Goal: Task Accomplishment & Management: Manage account settings

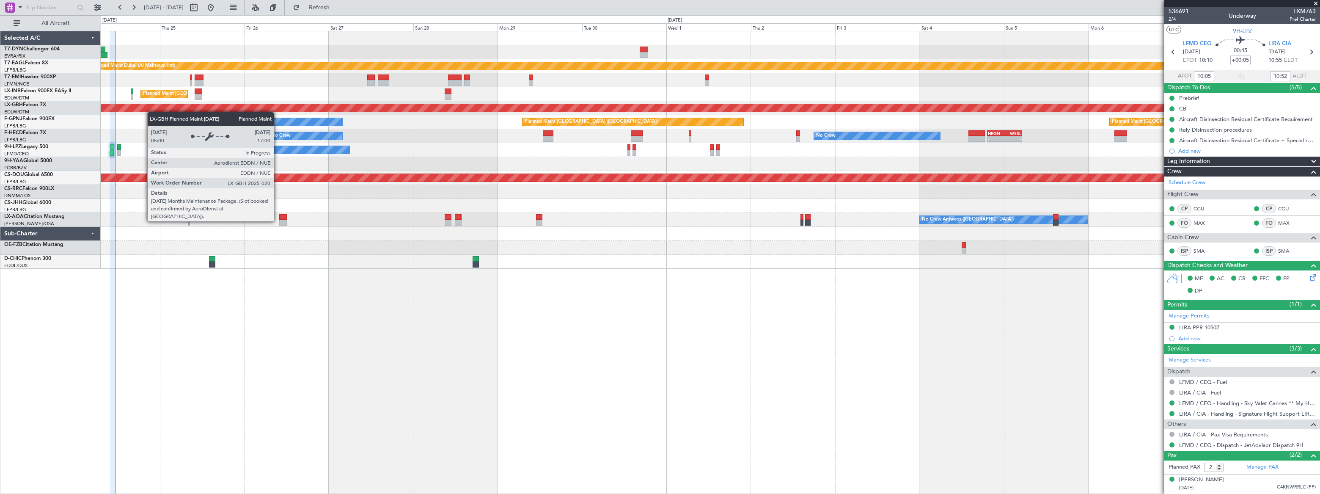
click at [148, 110] on div "Planned Maint Nurnberg" at bounding box center [705, 108] width 2237 height 8
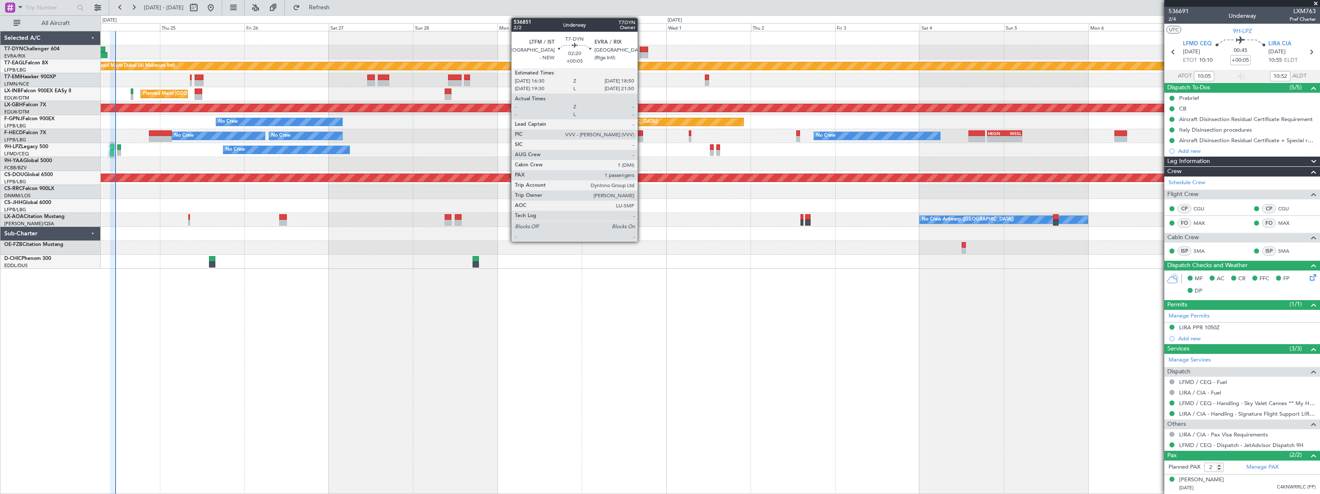
click at [641, 52] on div at bounding box center [644, 55] width 8 height 6
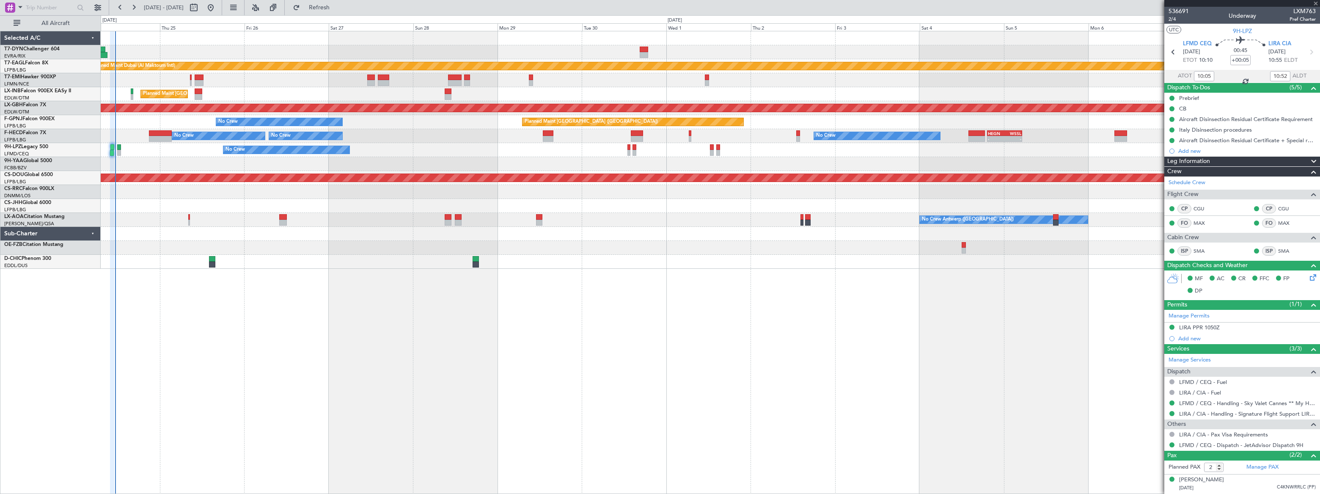
type input "1"
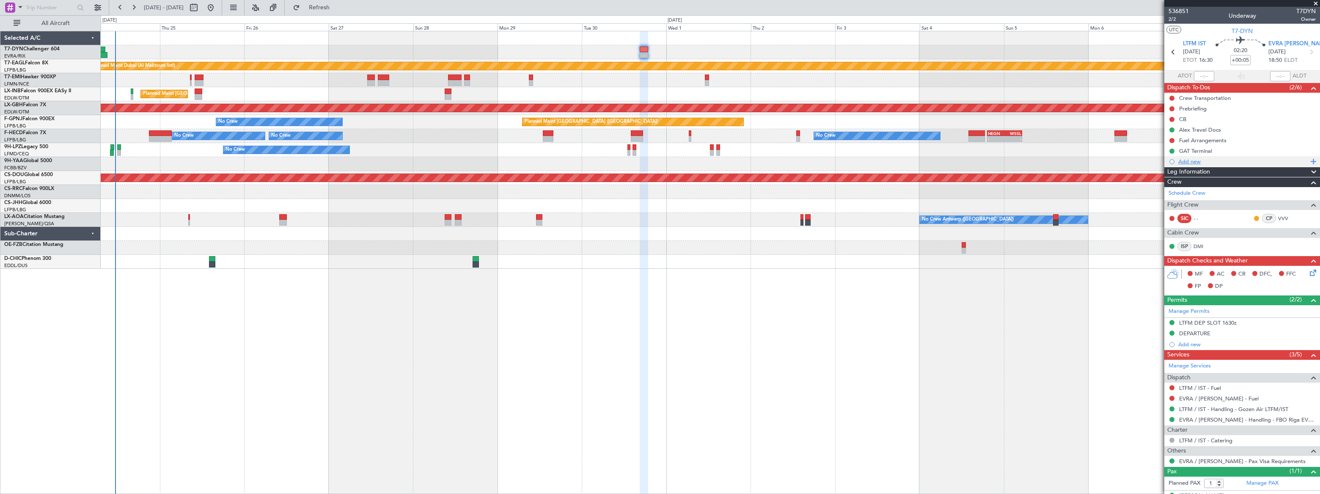
click at [1193, 163] on div "Add new" at bounding box center [1243, 161] width 130 height 7
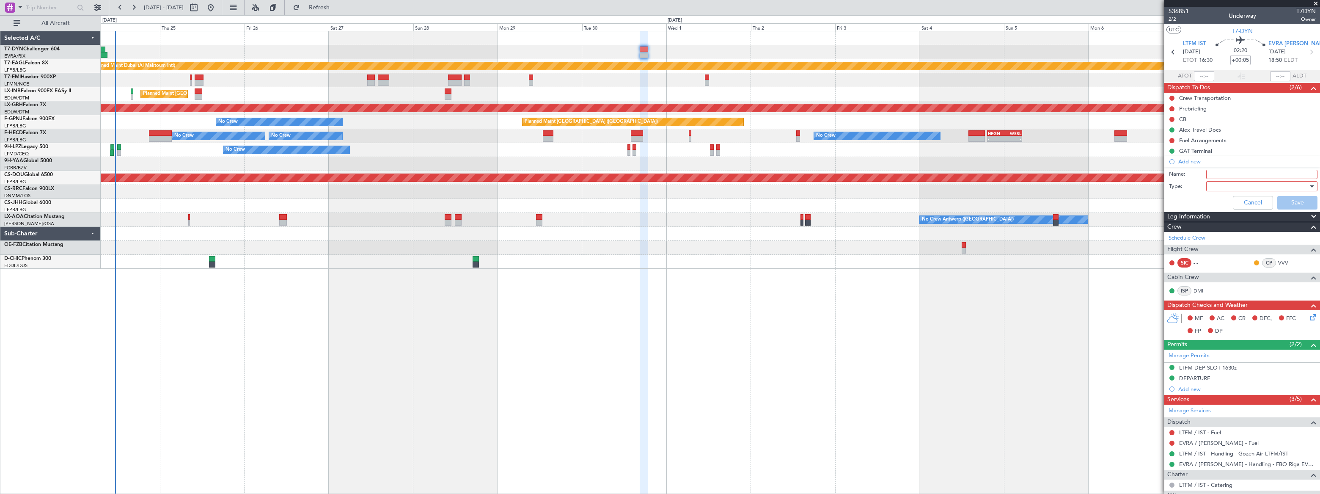
click at [1221, 178] on input "Name:" at bounding box center [1261, 174] width 111 height 9
type input "EVRA statement"
click at [1232, 187] on div at bounding box center [1259, 186] width 99 height 13
click at [1219, 200] on span "Generic" at bounding box center [1258, 203] width 99 height 13
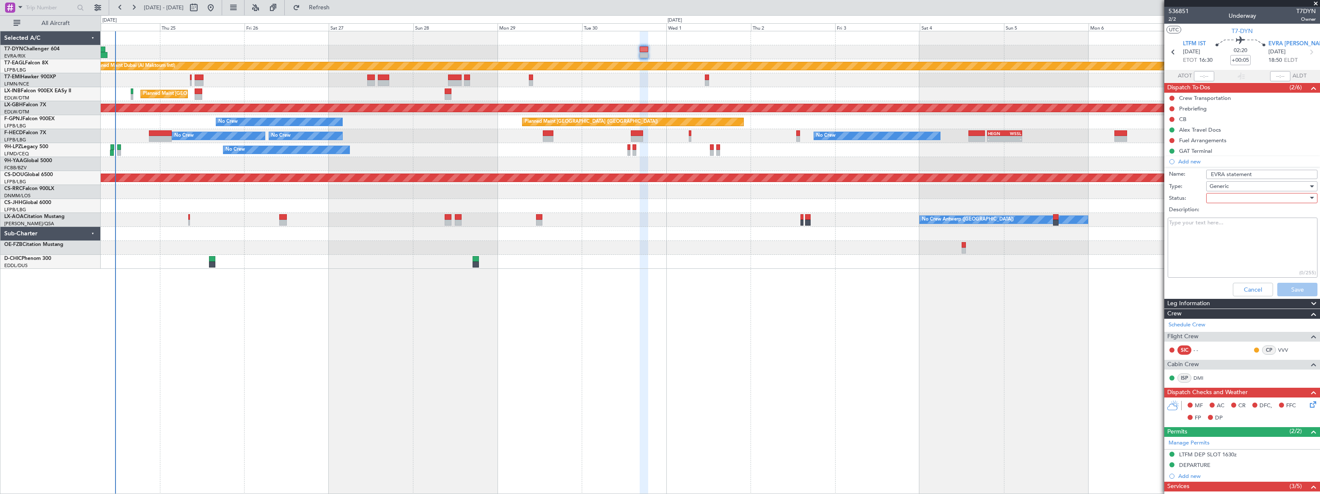
click at [1214, 195] on div at bounding box center [1259, 198] width 99 height 13
click at [1218, 210] on span "Not Started" at bounding box center [1258, 215] width 99 height 13
click at [1288, 287] on button "Save" at bounding box center [1297, 290] width 40 height 14
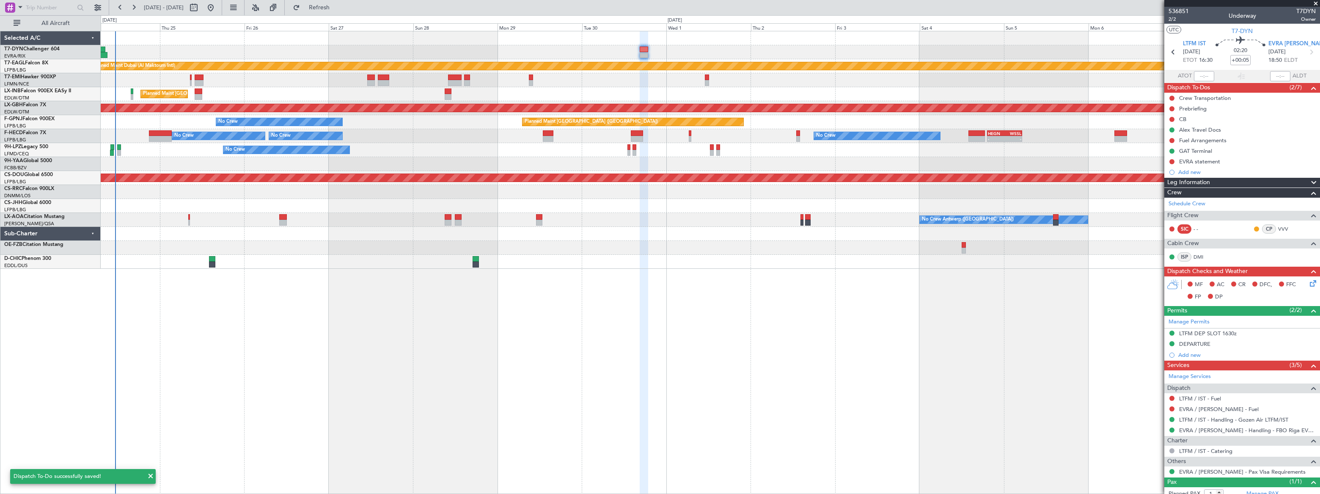
scroll to position [25, 0]
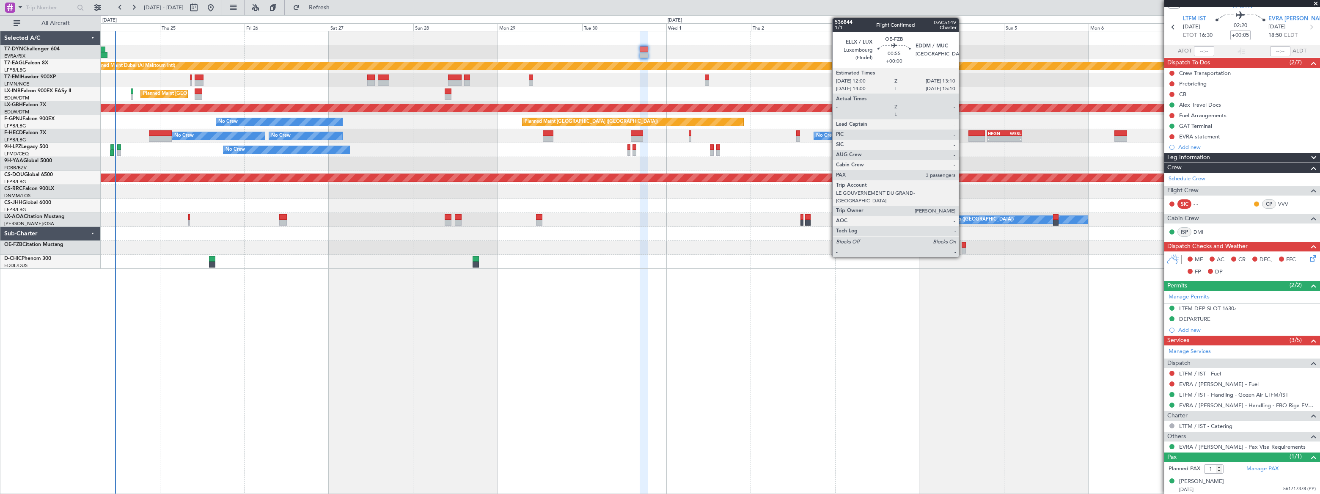
click at [964, 248] on div at bounding box center [964, 251] width 4 height 6
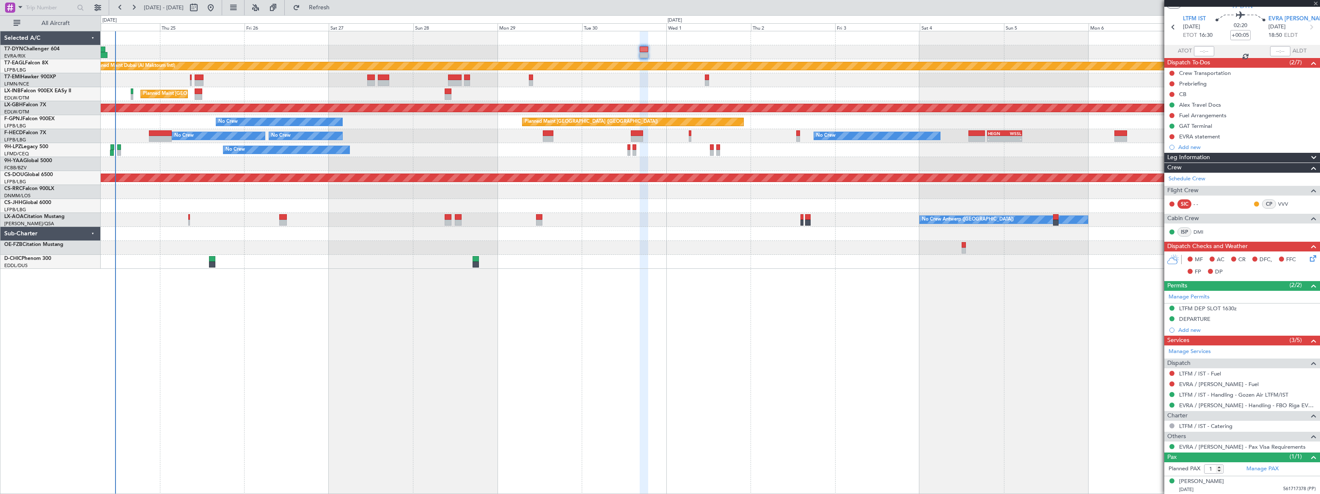
type input "3"
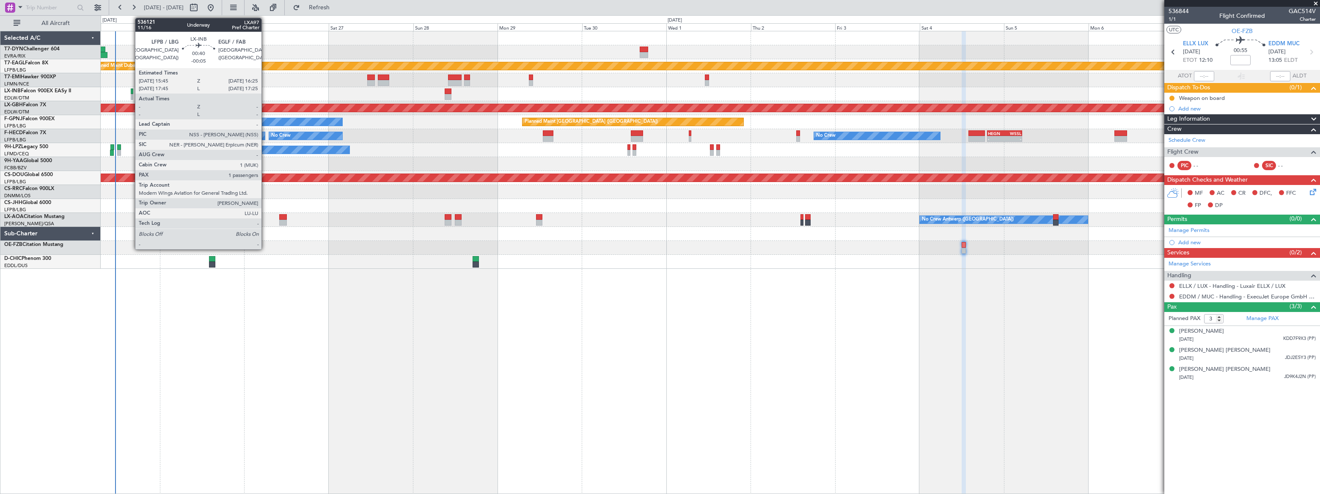
click at [131, 95] on div at bounding box center [132, 97] width 3 height 6
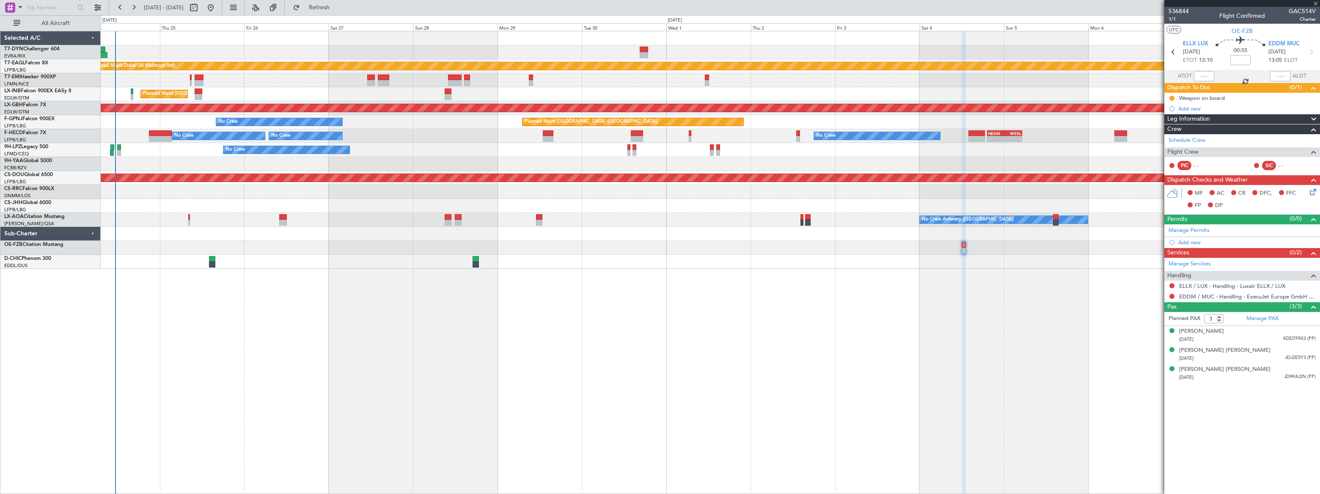
type input "-00:05"
type input "1"
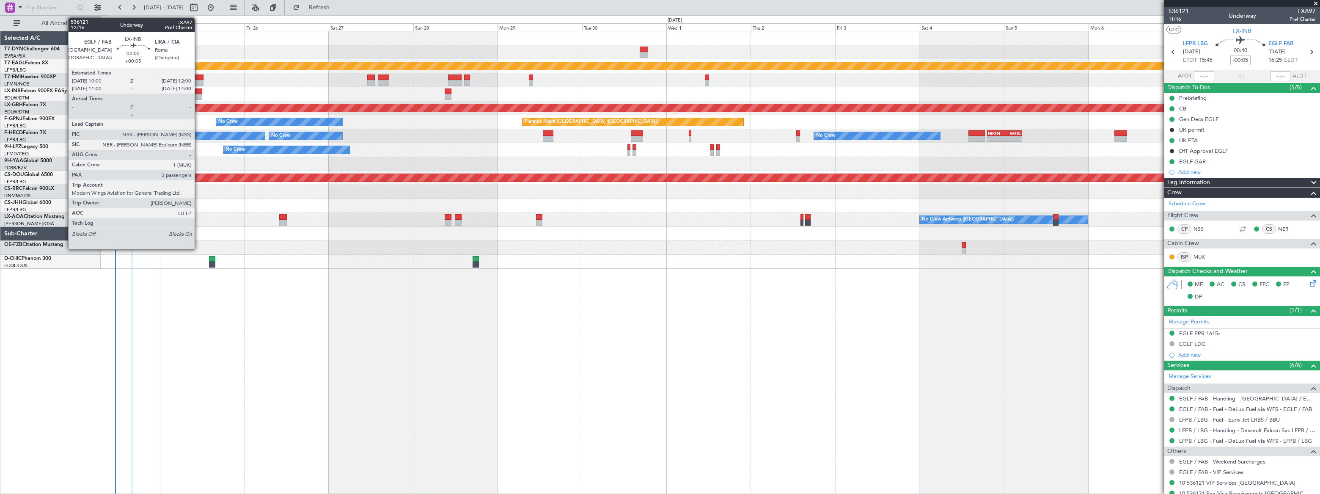
click at [198, 94] on div at bounding box center [198, 97] width 7 height 6
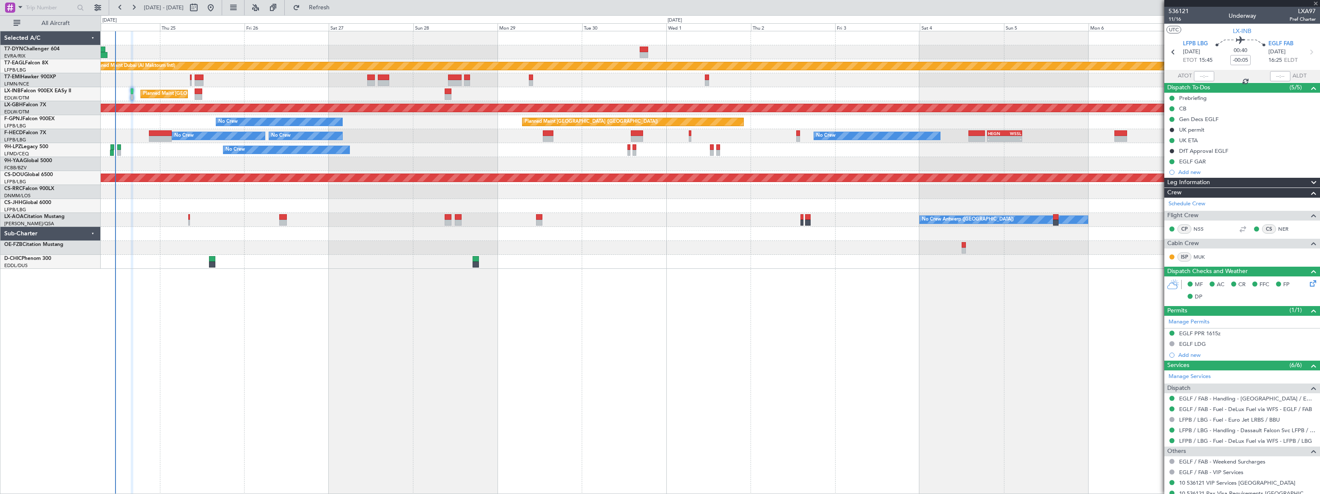
type input "+00:05"
type input "2"
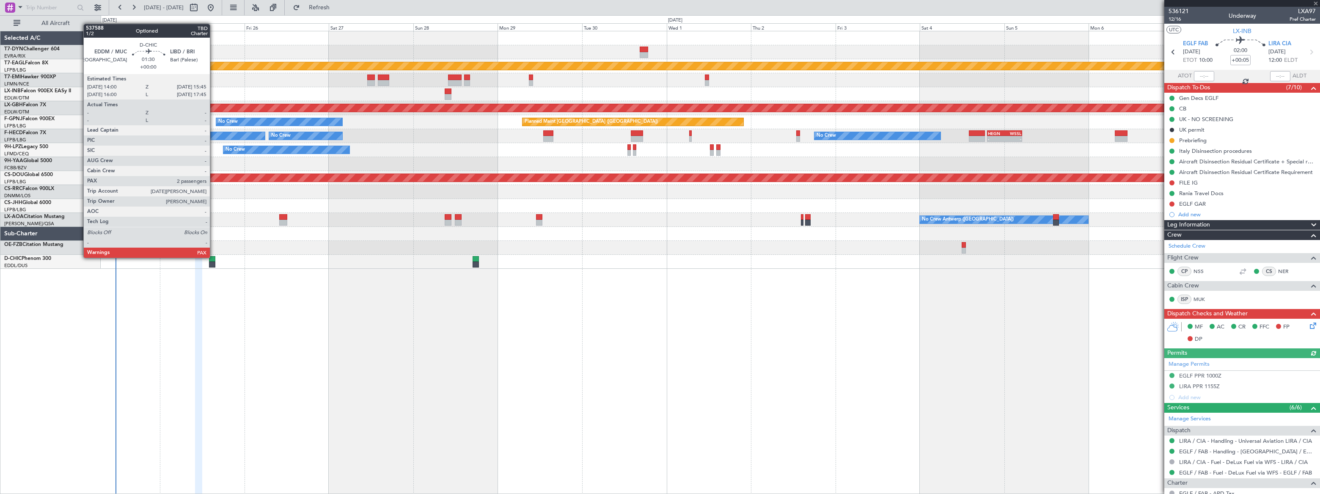
click at [213, 258] on div at bounding box center [212, 259] width 6 height 6
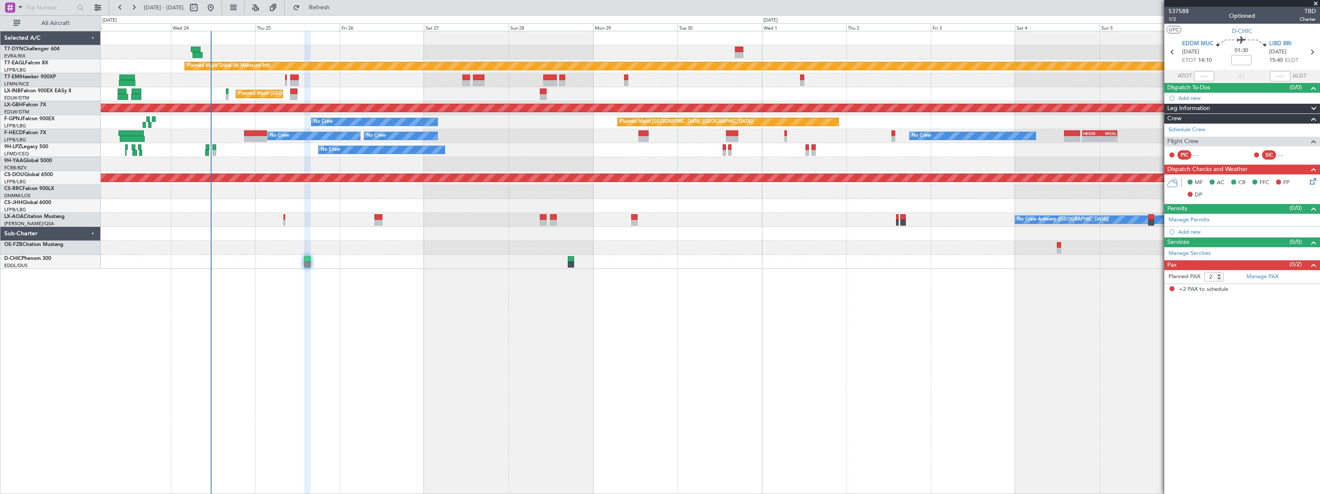
click at [268, 46] on div "Planned Maint Dubai (Al Maktoum Intl) Unplanned Maint [GEOGRAPHIC_DATA] ([GEOGR…" at bounding box center [710, 149] width 1219 height 237
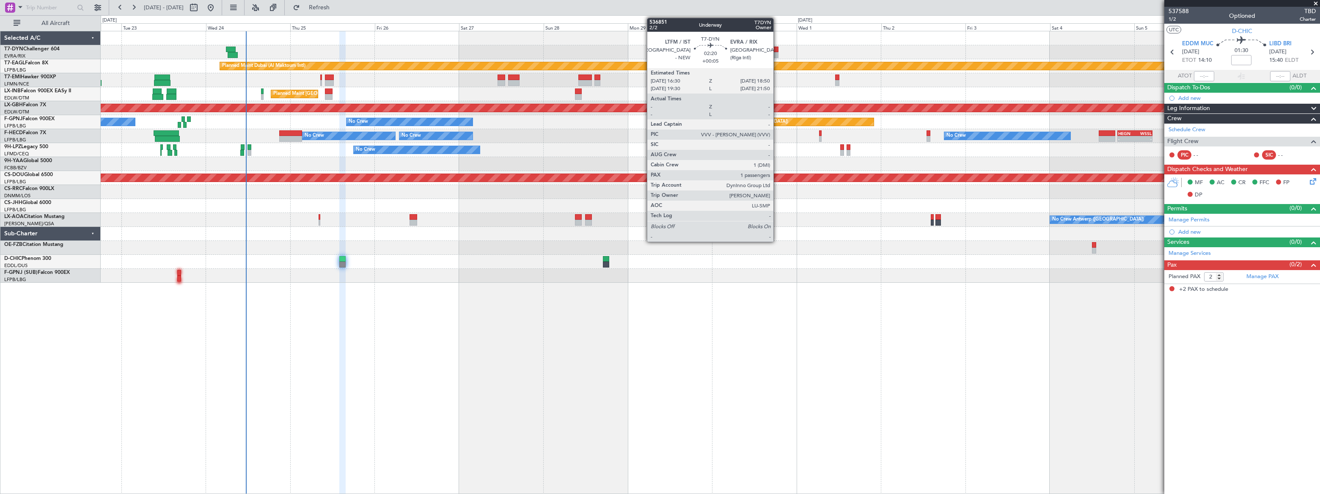
click at [777, 50] on div at bounding box center [774, 50] width 8 height 6
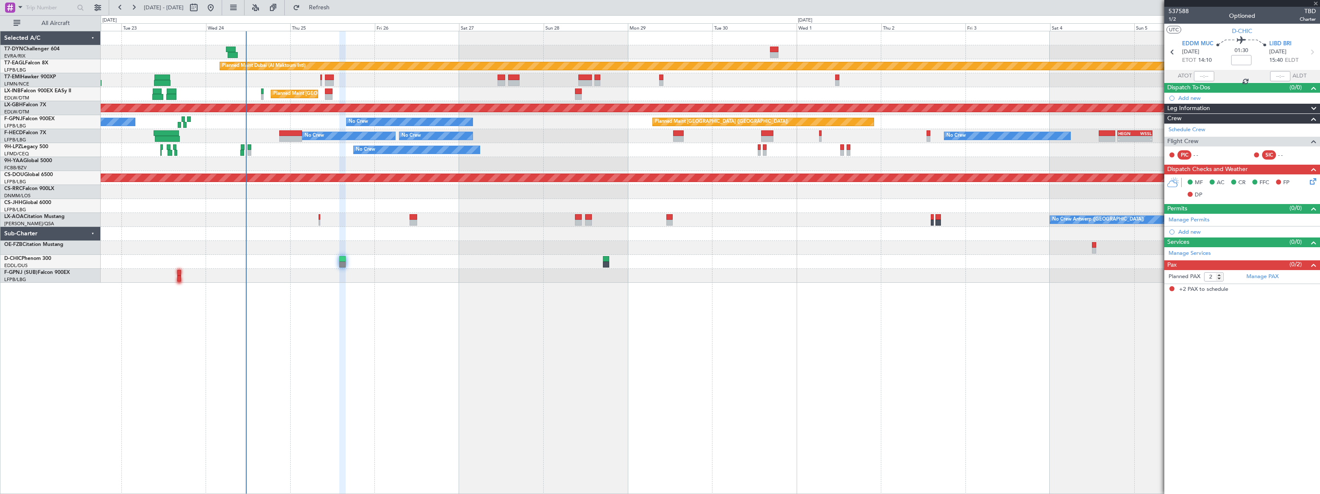
type input "+00:05"
type input "1"
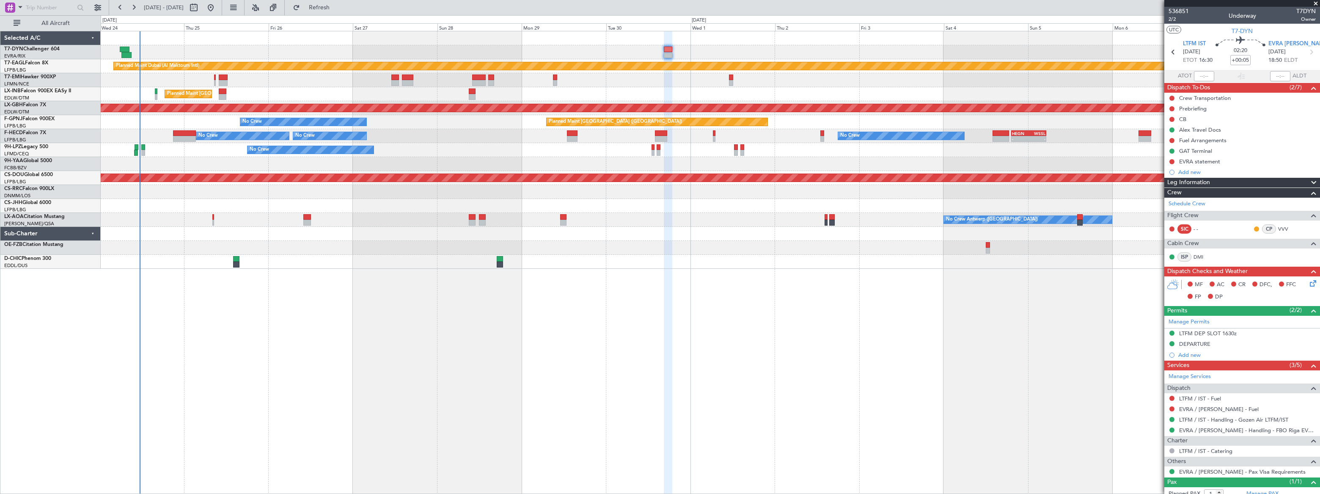
click at [268, 96] on div "Planned Maint [GEOGRAPHIC_DATA] ([GEOGRAPHIC_DATA])" at bounding box center [710, 94] width 1219 height 14
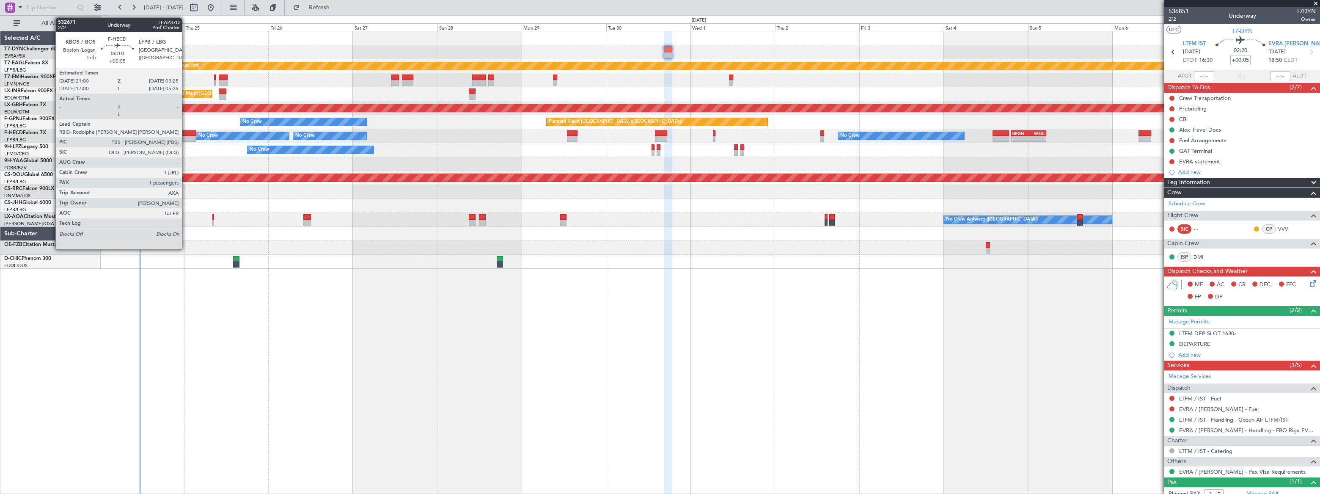
click at [186, 135] on div at bounding box center [184, 133] width 23 height 6
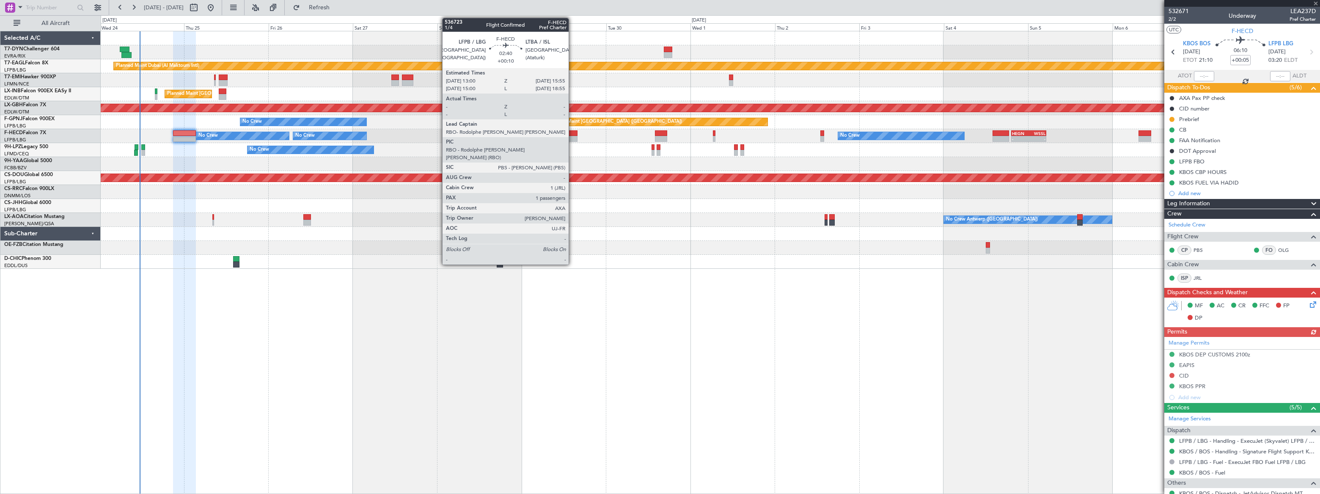
click at [573, 136] on div at bounding box center [572, 139] width 11 height 6
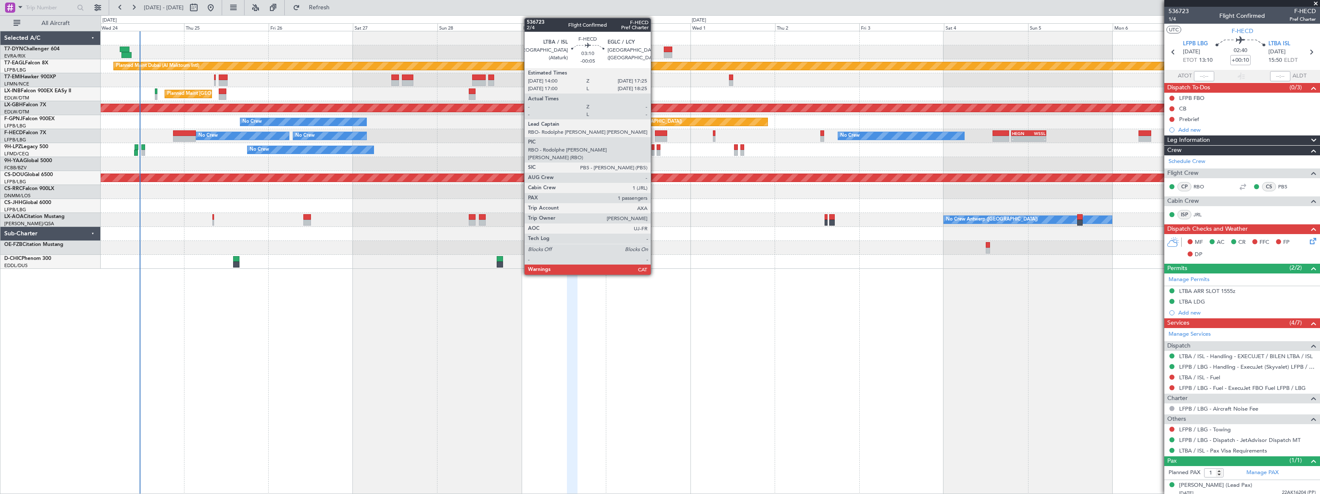
click at [655, 131] on div at bounding box center [661, 133] width 12 height 6
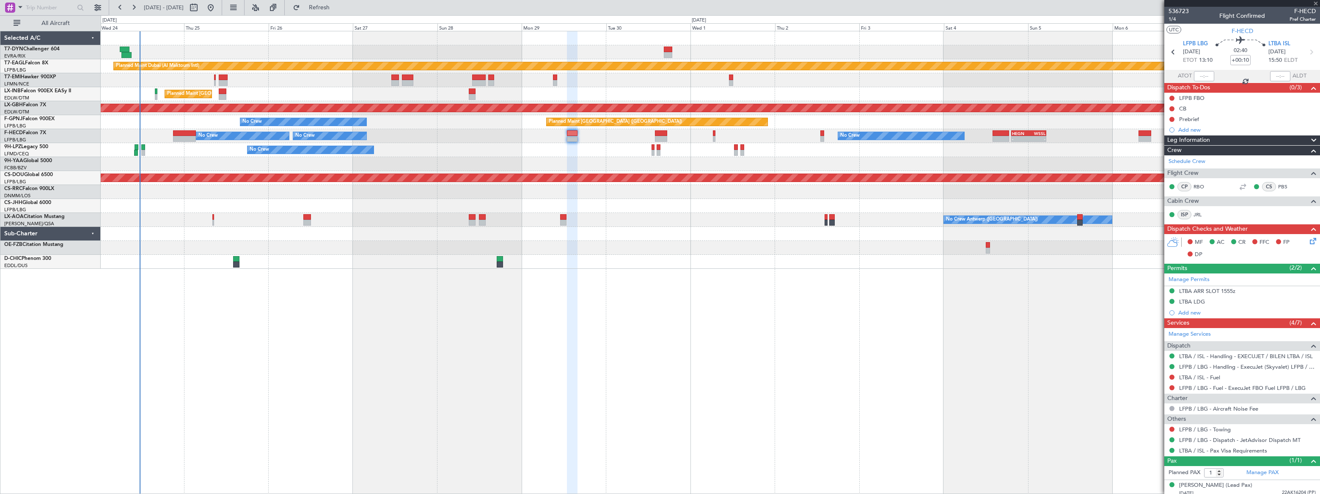
click at [660, 131] on div at bounding box center [661, 133] width 12 height 6
type input "-00:05"
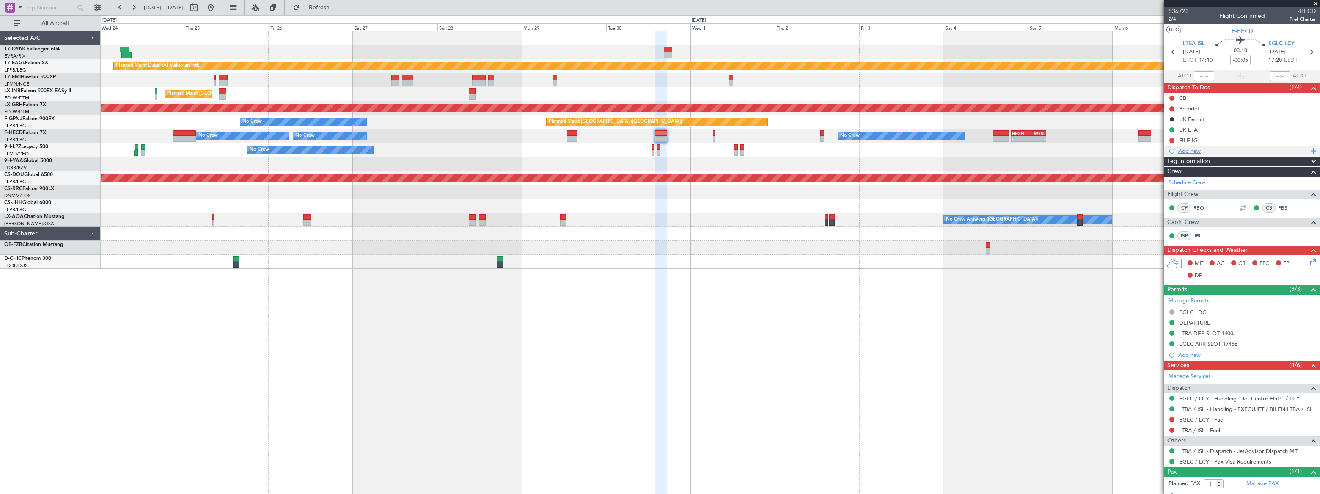
click at [1188, 151] on div "Add new" at bounding box center [1243, 150] width 130 height 7
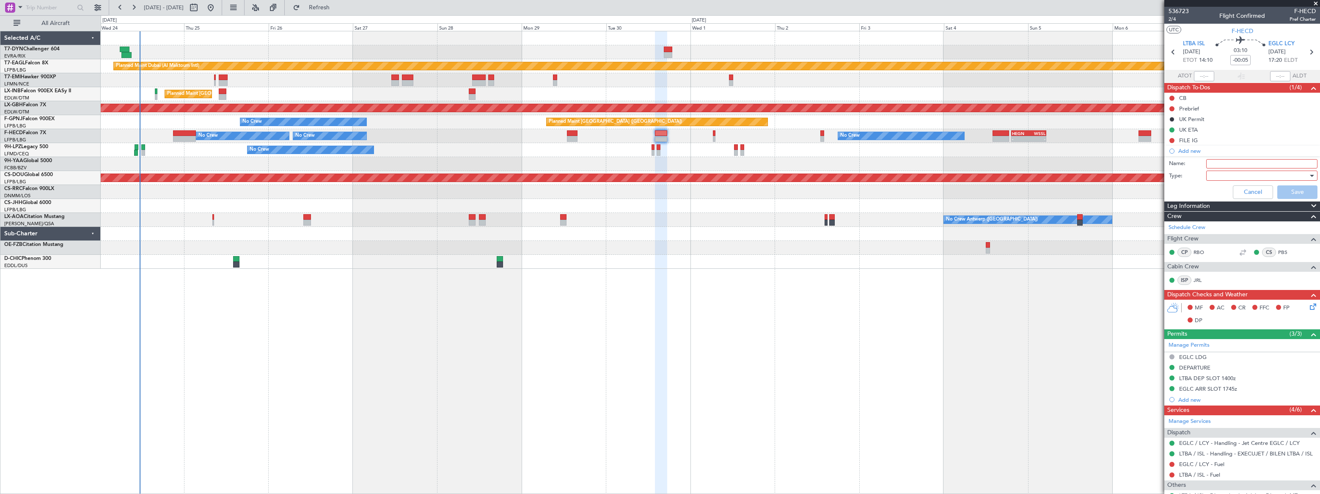
drag, startPoint x: 1230, startPoint y: 168, endPoint x: 1227, endPoint y: 164, distance: 4.9
click at [1228, 165] on div "Name:" at bounding box center [1242, 163] width 164 height 13
click at [1227, 164] on input "Name:" at bounding box center [1261, 163] width 111 height 9
type input "GAR"
click at [1217, 173] on div at bounding box center [1259, 175] width 99 height 13
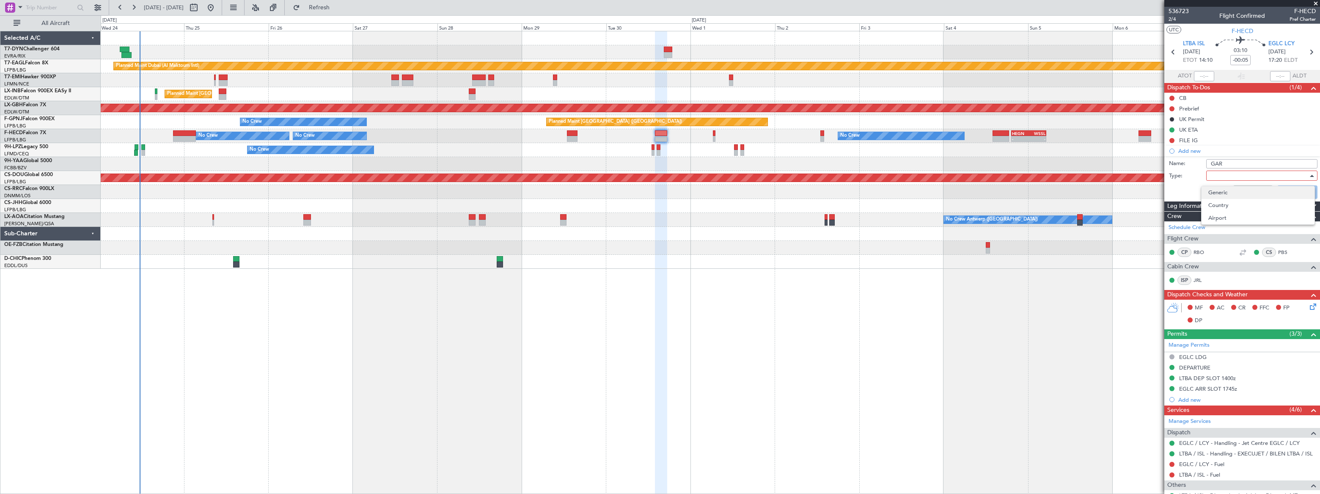
click at [1214, 190] on span "Generic" at bounding box center [1258, 192] width 99 height 13
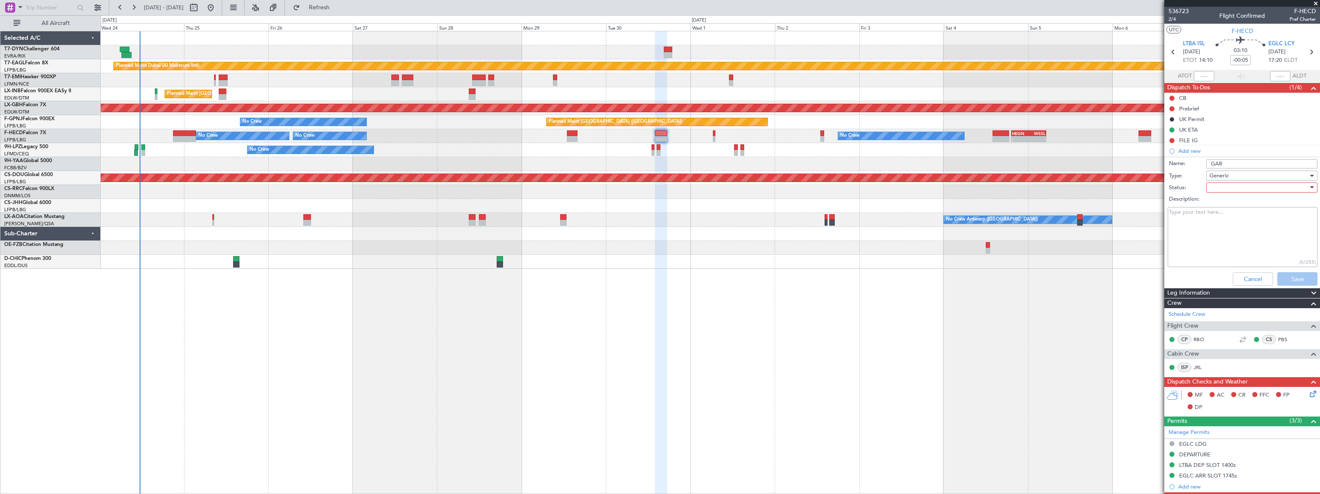
click at [1210, 185] on div at bounding box center [1259, 187] width 99 height 13
drag, startPoint x: 1216, startPoint y: 204, endPoint x: 1223, endPoint y: 209, distance: 8.6
click at [1216, 204] on span "Not Started" at bounding box center [1258, 204] width 99 height 13
click at [1301, 275] on button "Save" at bounding box center [1297, 279] width 40 height 14
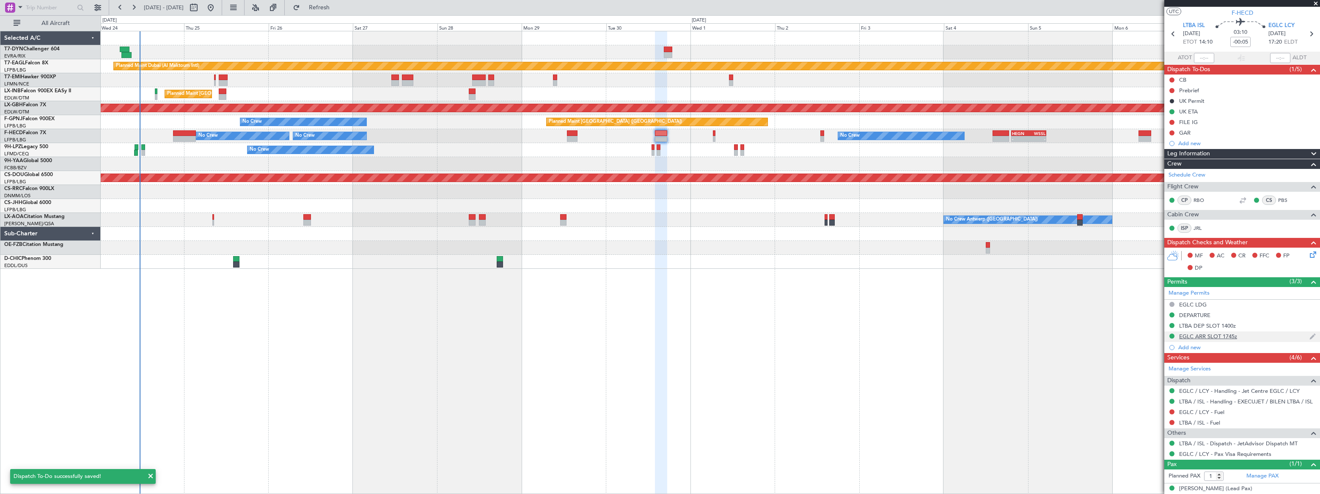
scroll to position [25, 0]
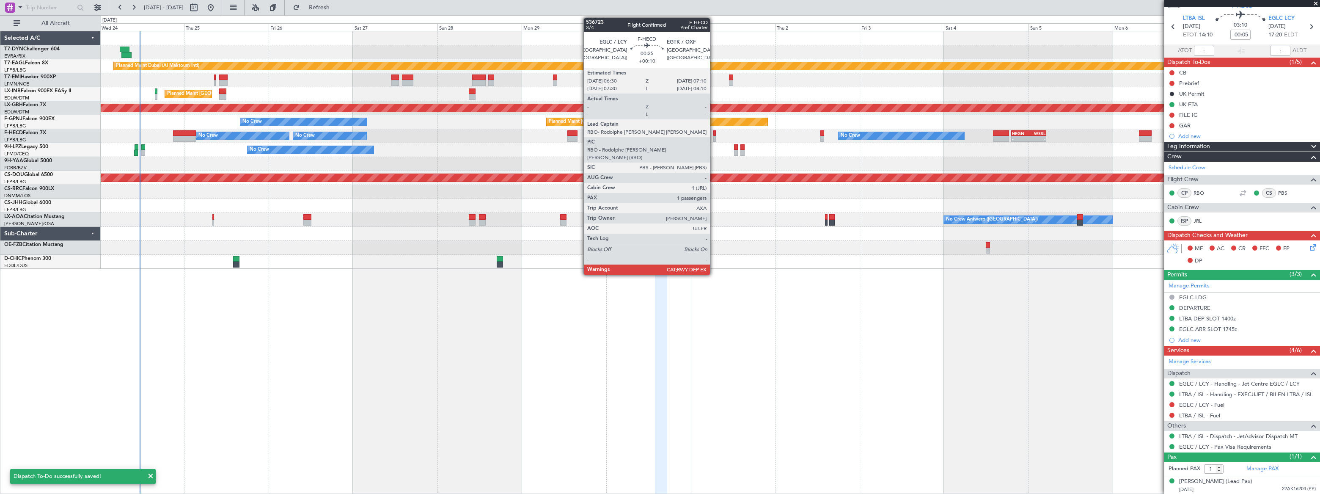
click at [714, 136] on div at bounding box center [714, 139] width 3 height 6
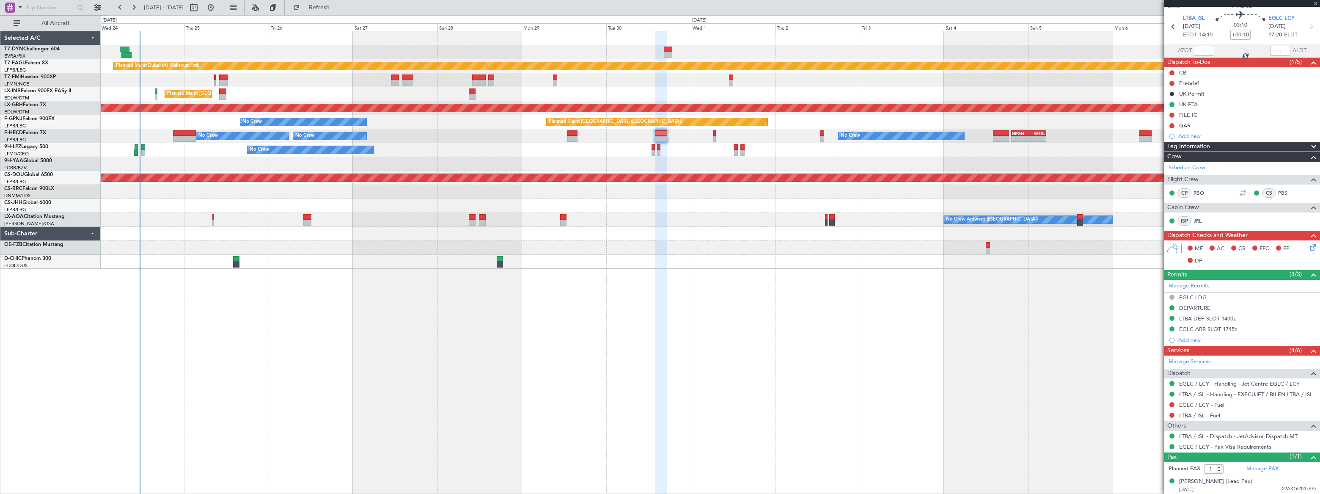
scroll to position [0, 0]
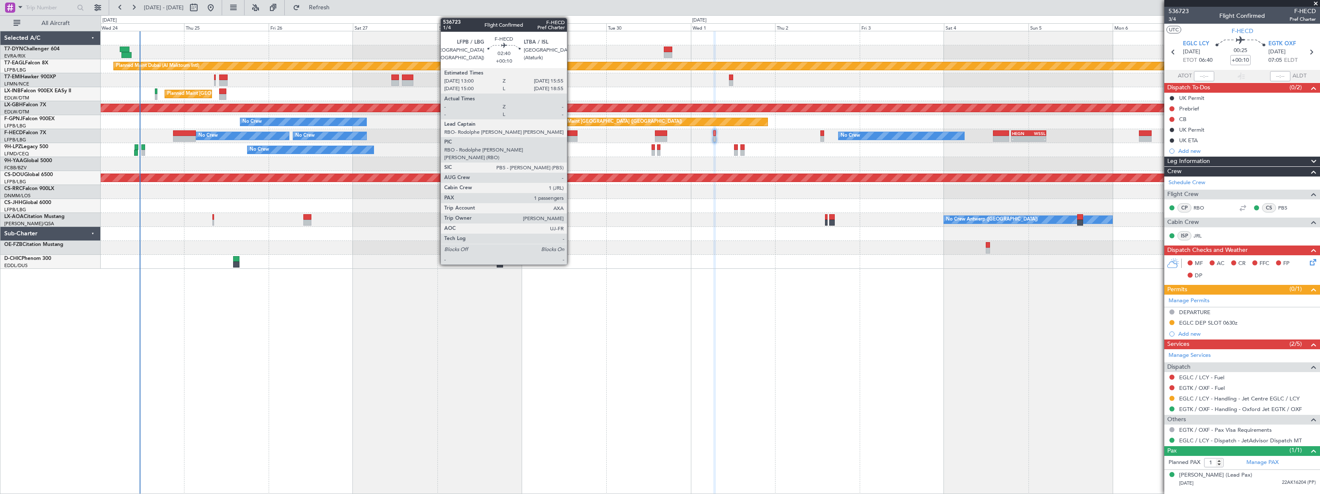
click at [571, 133] on div at bounding box center [572, 133] width 11 height 6
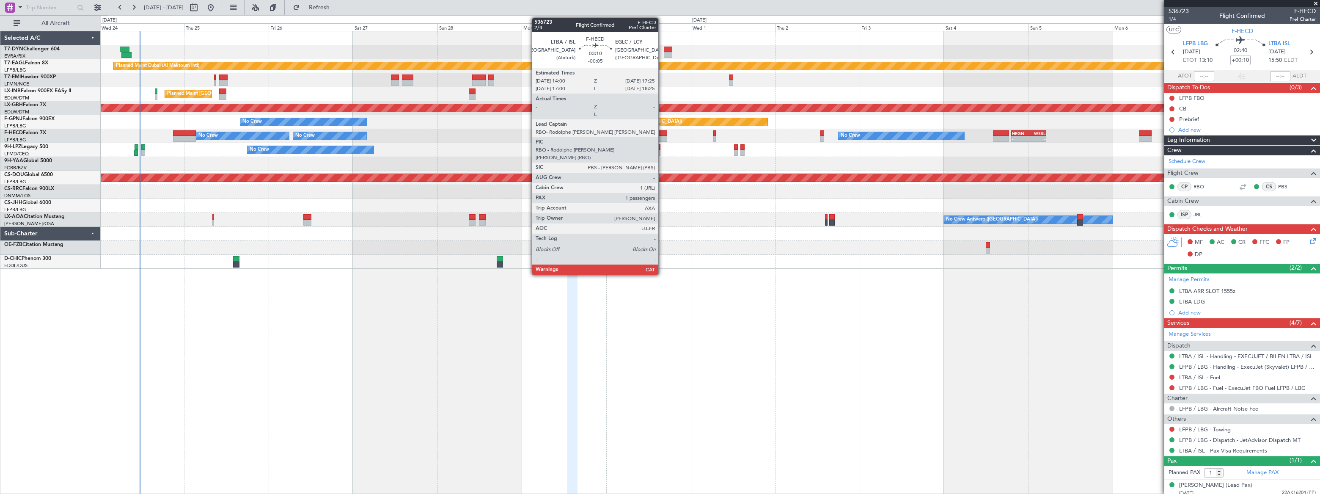
click at [662, 131] on div at bounding box center [661, 133] width 12 height 6
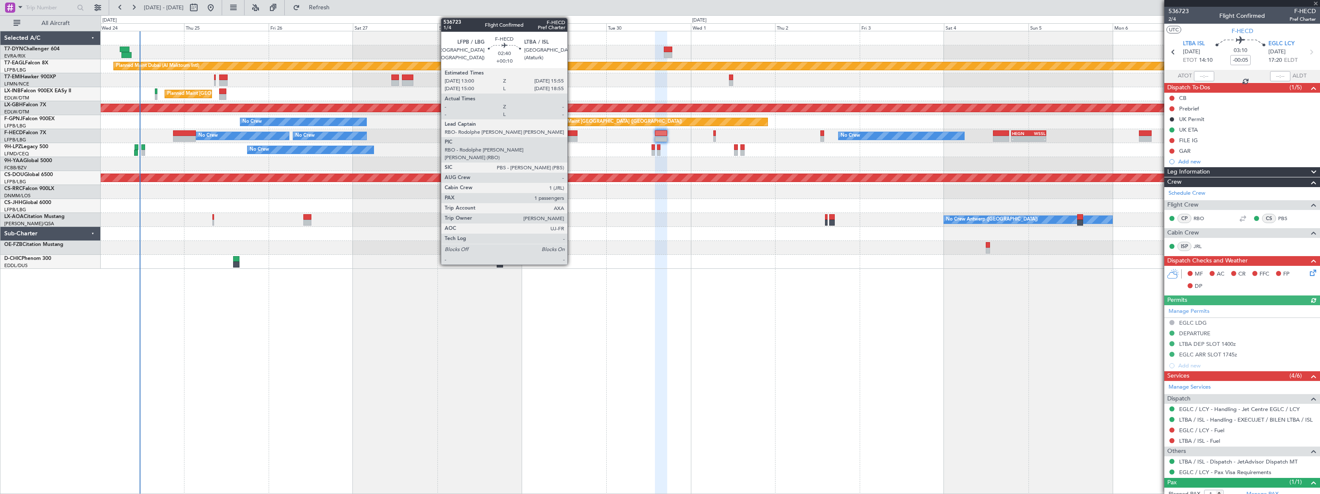
click at [571, 136] on div at bounding box center [572, 139] width 11 height 6
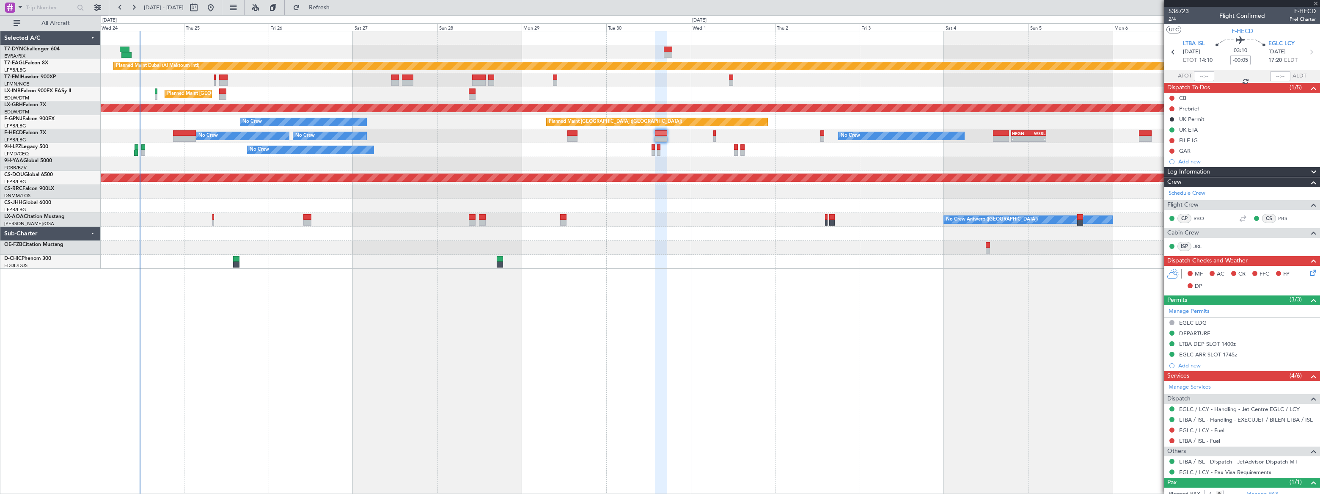
type input "+00:10"
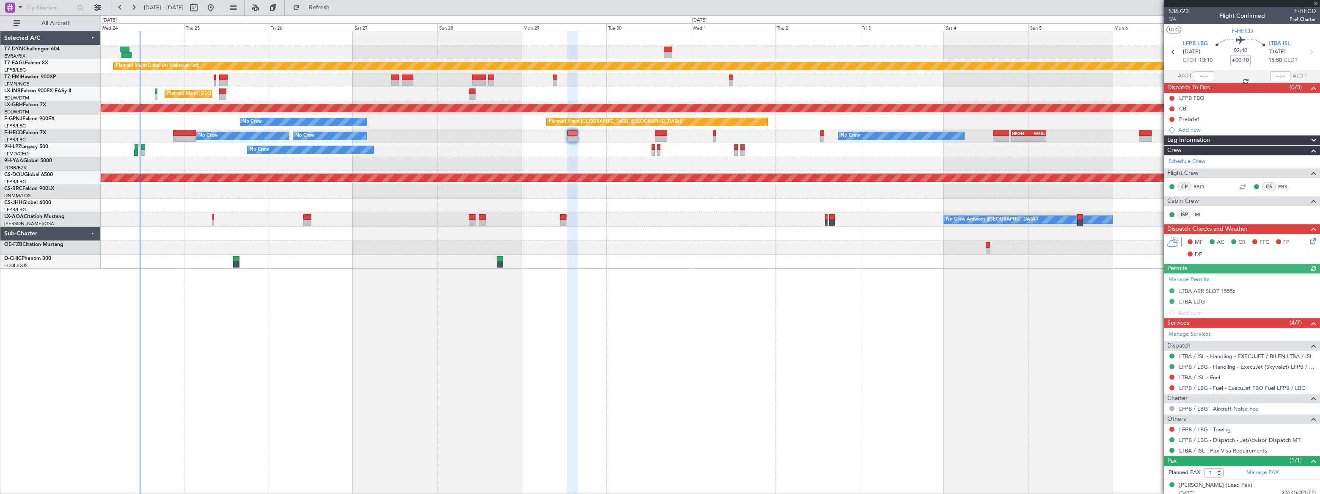
scroll to position [4, 0]
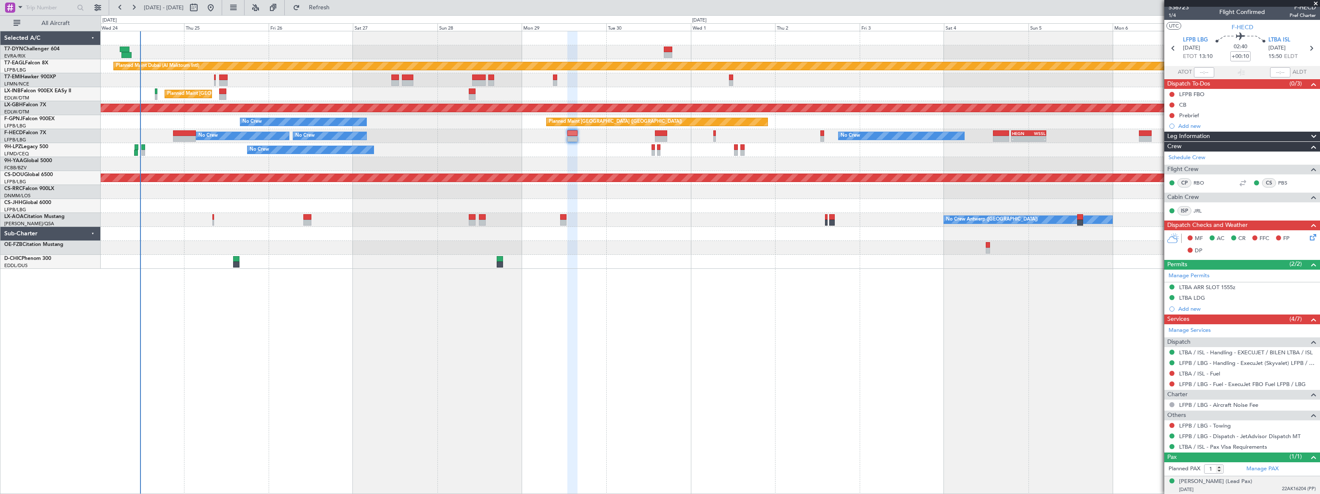
click at [1267, 488] on div "[DATE] 22AK16204 (PP)" at bounding box center [1247, 489] width 137 height 8
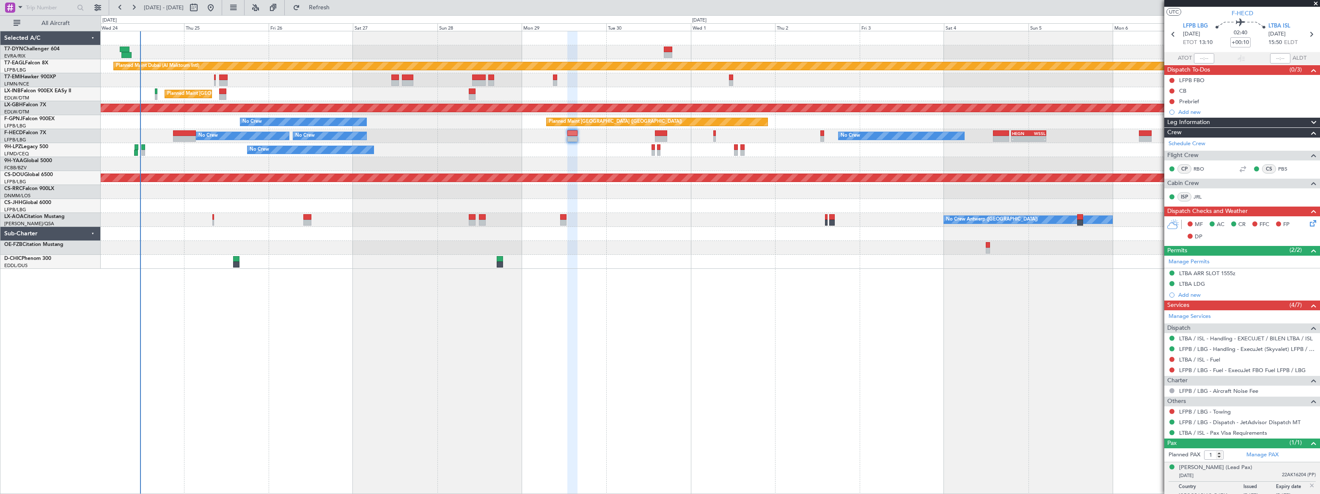
scroll to position [25, 0]
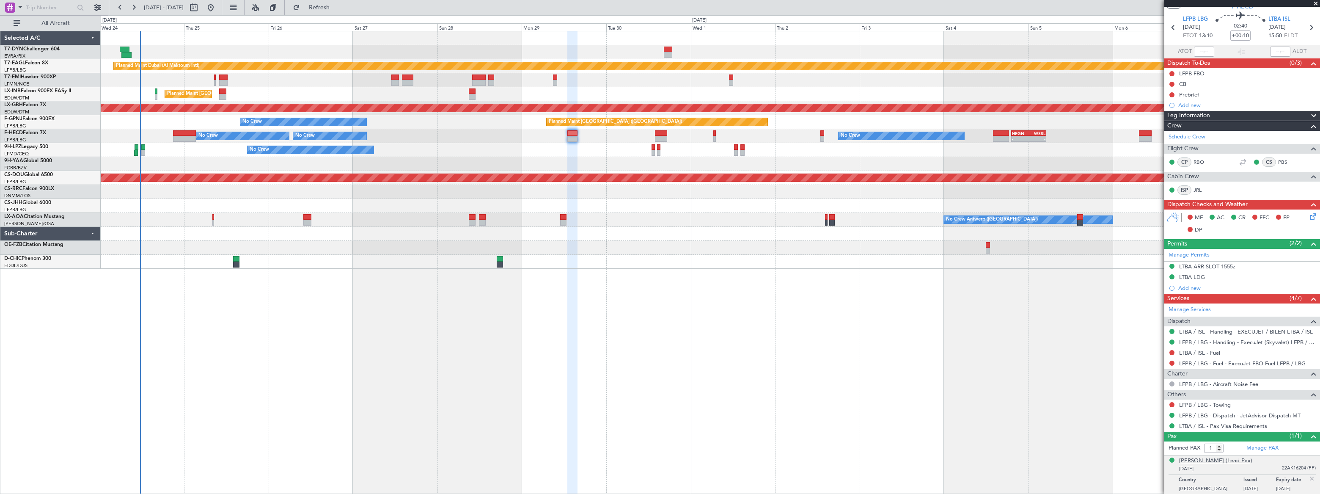
click at [1233, 460] on div "[PERSON_NAME] (Lead Pax)" at bounding box center [1215, 461] width 73 height 8
click at [1227, 462] on div "[PERSON_NAME] (Lead Pax)" at bounding box center [1215, 461] width 73 height 8
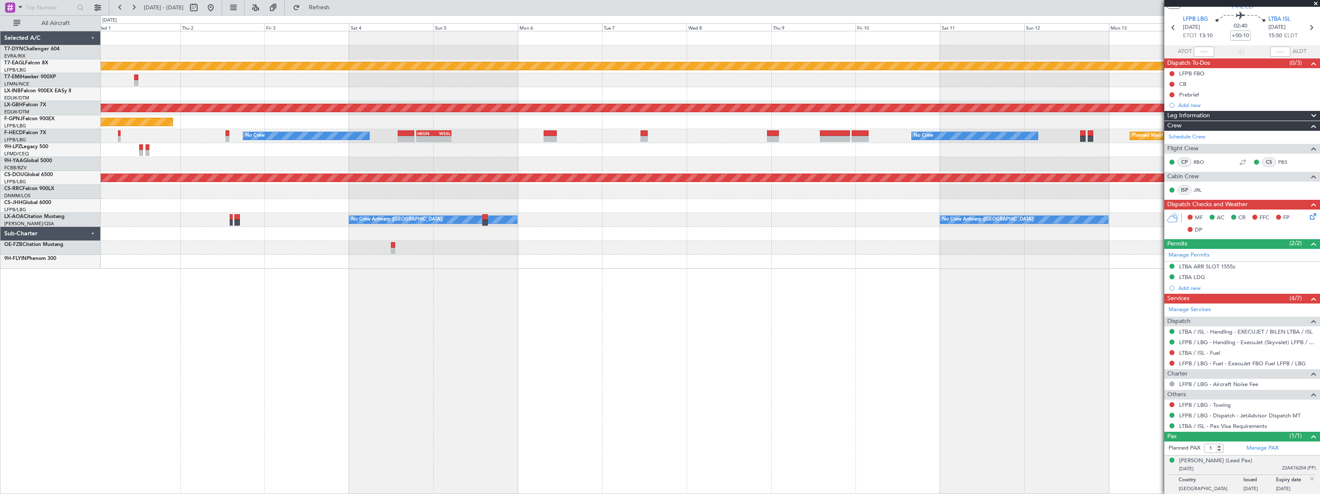
click at [339, 101] on div "Planned Maint Dubai (Al Maktoum Intl) Planned Maint Nurnberg Planned Maint [GEO…" at bounding box center [710, 149] width 1219 height 237
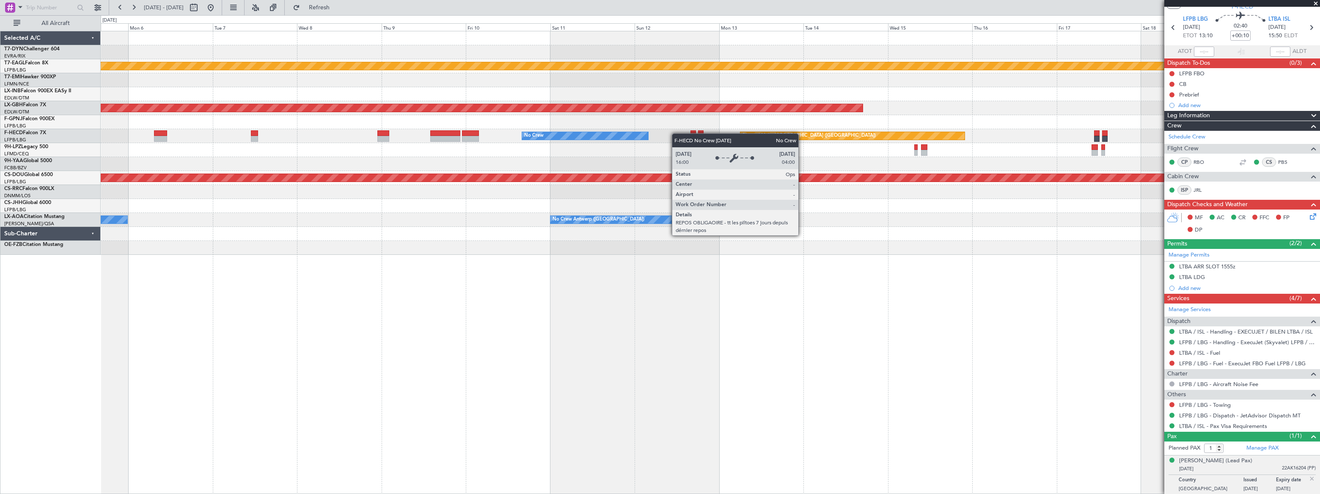
click at [229, 155] on div "Planned Maint Dubai (Al Maktoum Intl) Planned Maint Nurnberg Planned Maint [GEO…" at bounding box center [710, 142] width 1219 height 223
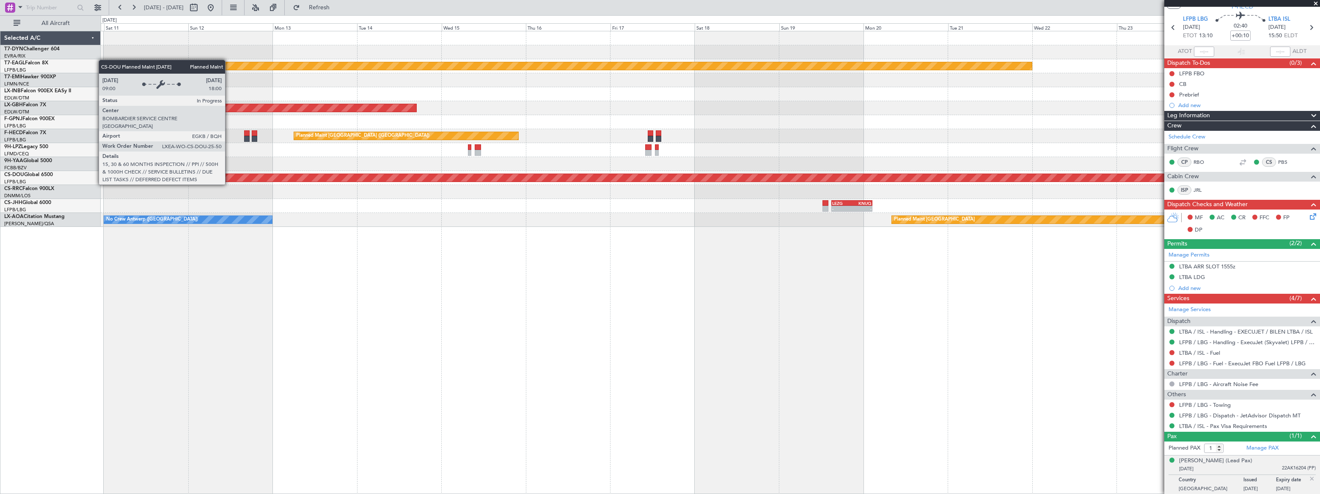
click at [559, 131] on div "Planned Maint Dubai (Al Maktoum Intl) Planned Maint Nurnberg Planned Maint [GEO…" at bounding box center [710, 128] width 1219 height 195
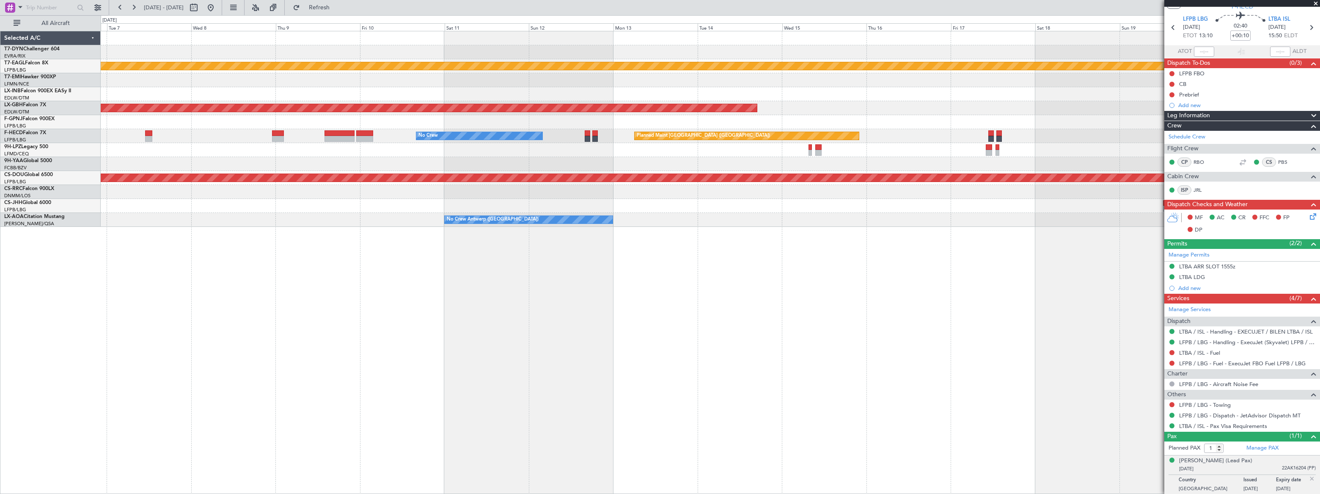
click at [604, 141] on div "Planned Maint Dubai (Al Maktoum Intl) Planned Maint Nurnberg Planned Maint [GEO…" at bounding box center [710, 128] width 1219 height 195
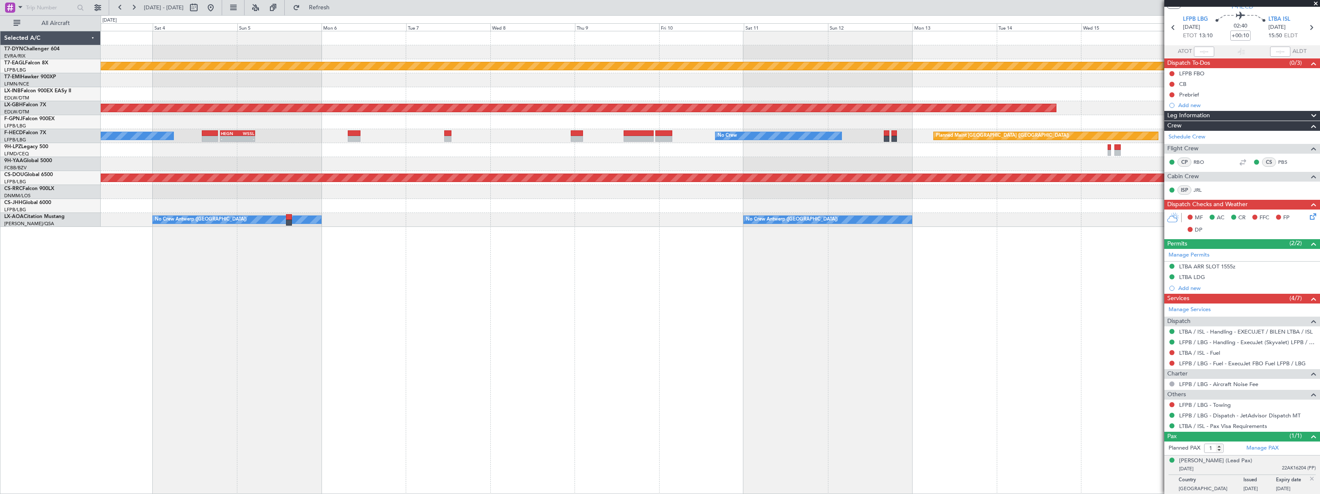
click at [711, 107] on div "Planned Maint Dubai (Al Maktoum Intl) Planned Maint Nurnberg Planned Maint [GEO…" at bounding box center [710, 128] width 1219 height 195
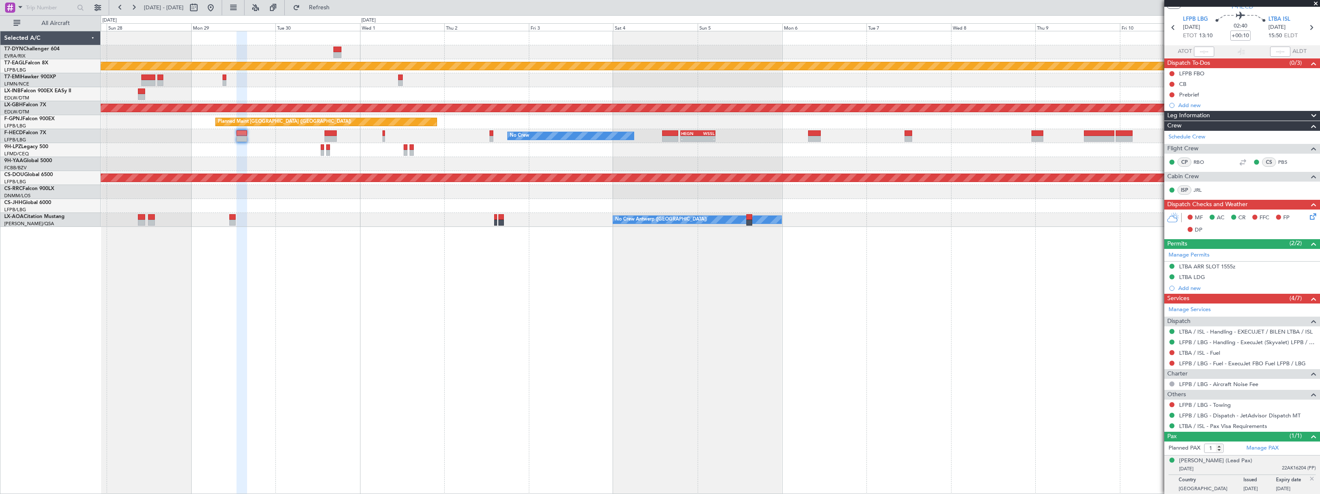
click at [701, 123] on div "Planned Maint Dubai (Al Maktoum Intl) Planned Maint [GEOGRAPHIC_DATA] ([GEOGRAP…" at bounding box center [710, 128] width 1219 height 195
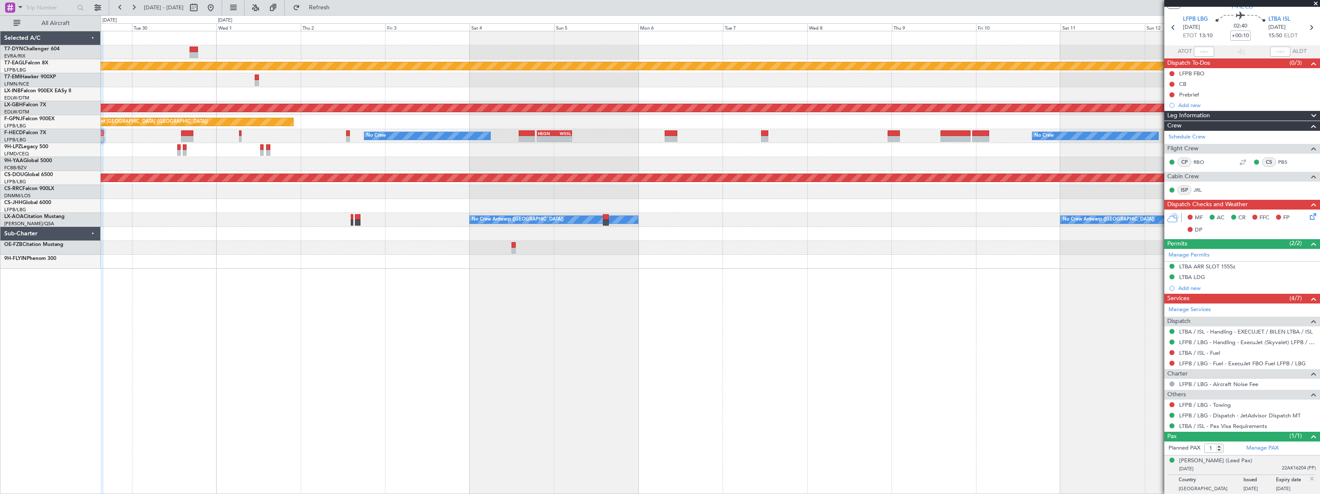
click at [0, 157] on html "[DATE] - [DATE] Refresh Quick Links All Aircraft Planned Maint [GEOGRAPHIC_DATA…" at bounding box center [660, 247] width 1320 height 494
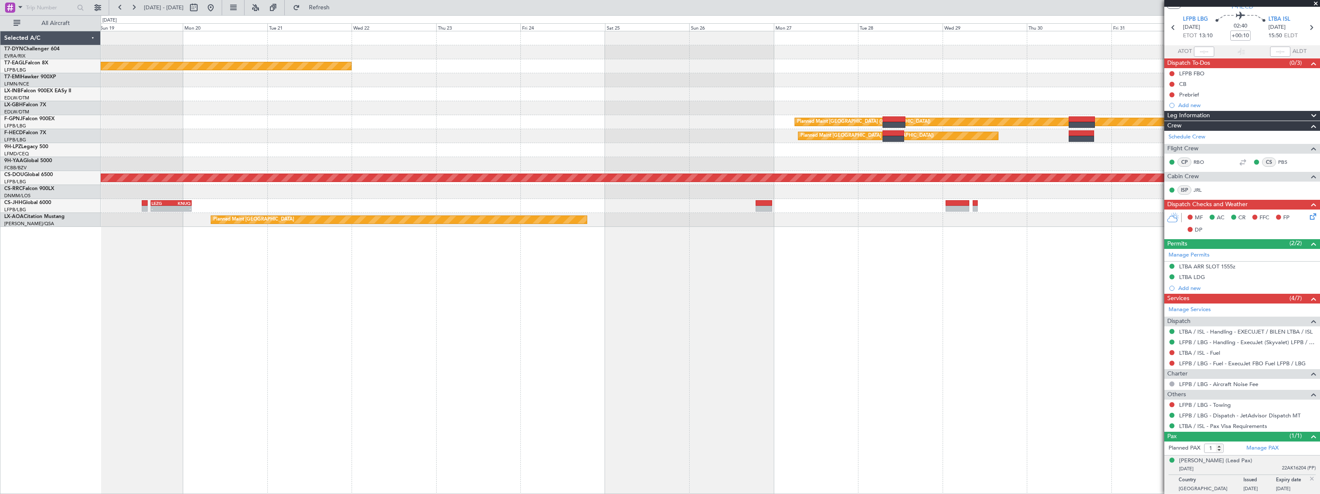
click at [199, 168] on div "Planned Maint Dubai (Al Maktoum Intl) Planned Maint Nurnberg Planned Maint [GEO…" at bounding box center [710, 128] width 1219 height 195
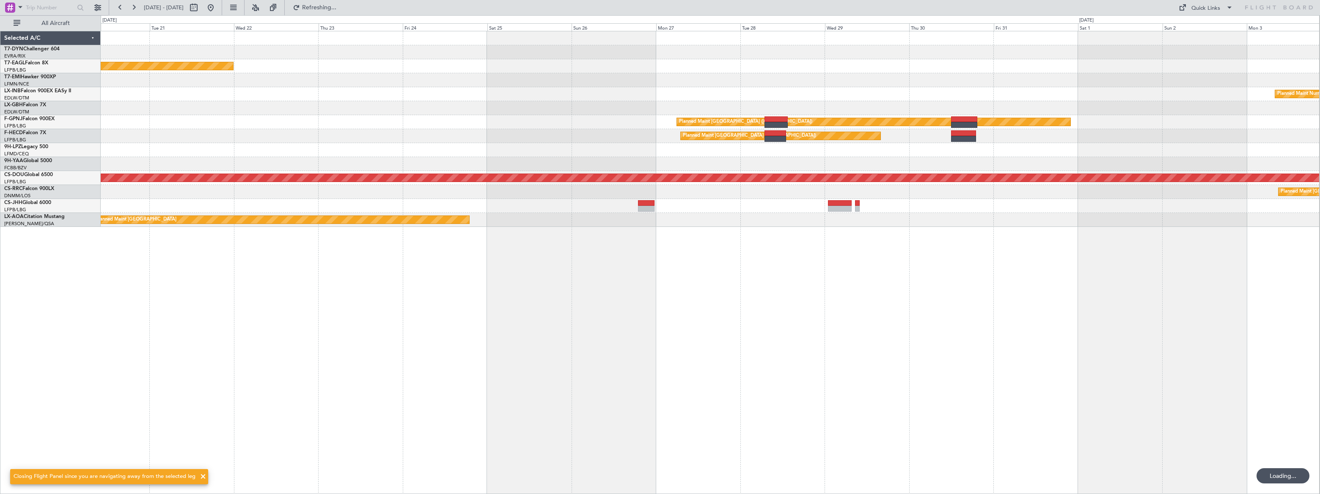
scroll to position [0, 0]
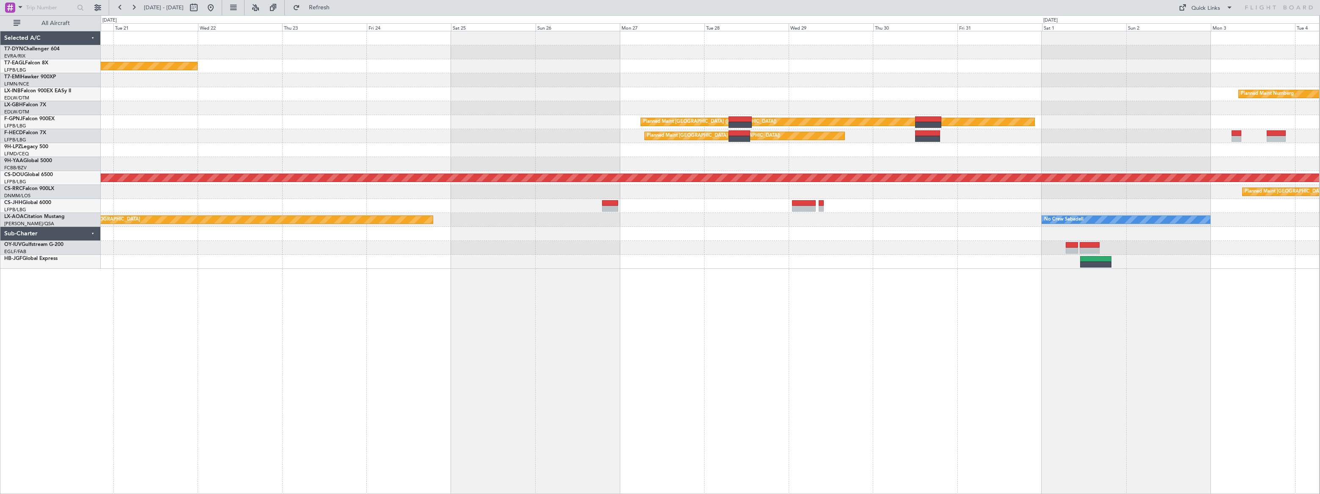
click at [723, 192] on div "Planned Maint Dubai (Al Maktoum Intl) Planned Maint Nurnberg Planned Maint [GEO…" at bounding box center [710, 149] width 1219 height 237
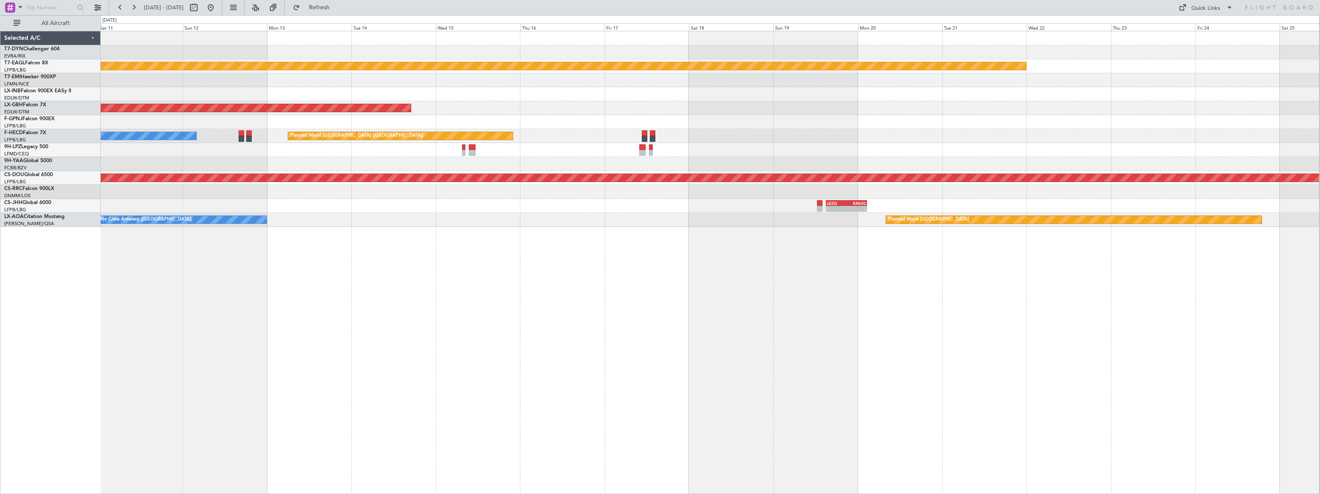
click at [881, 218] on div "Planned Maint Dubai (Al Maktoum Intl) Planned Maint Nurnberg Planned Maint [GEO…" at bounding box center [710, 262] width 1219 height 463
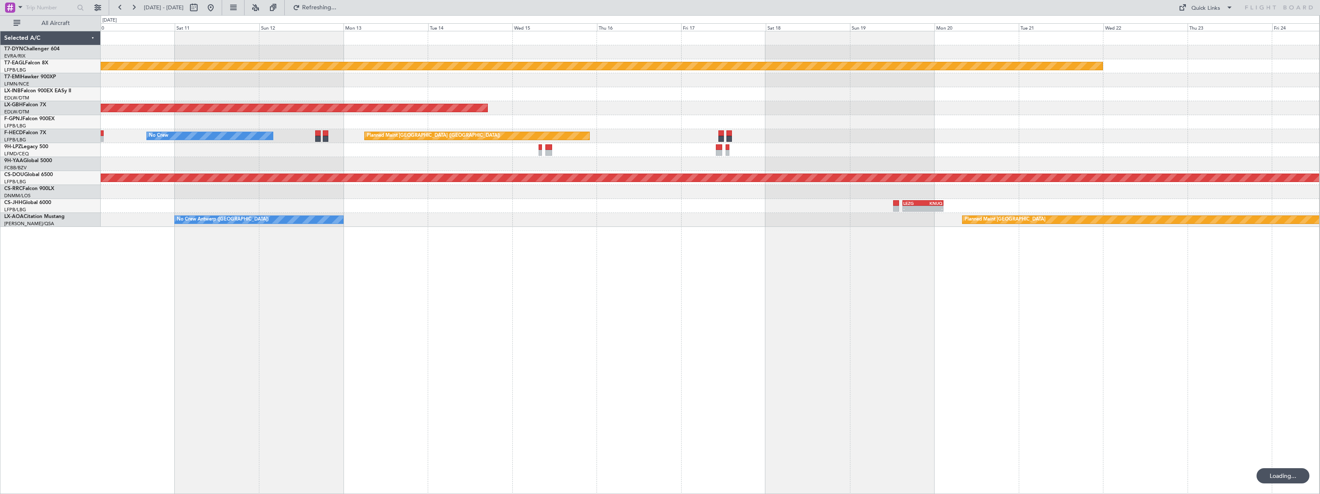
click at [973, 241] on div "Planned Maint Dubai (Al Maktoum Intl) Planned Maint Nurnberg Planned Maint [GEO…" at bounding box center [710, 262] width 1219 height 463
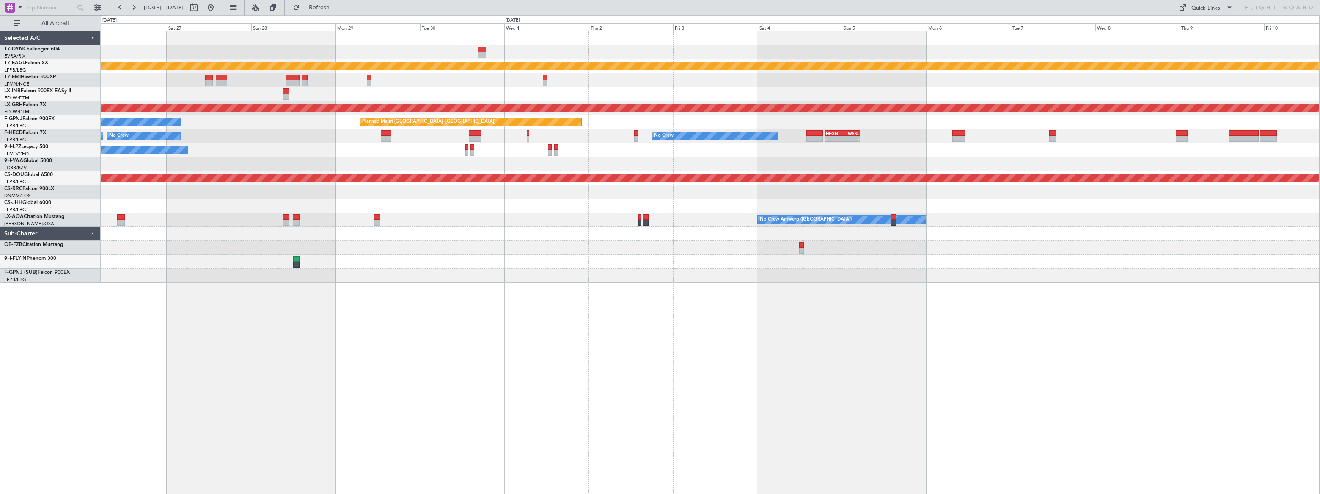
click at [608, 178] on div "Planned Maint Dubai (Al Maktoum Intl) Planned Maint [GEOGRAPHIC_DATA] ([GEOGRAP…" at bounding box center [710, 156] width 1219 height 251
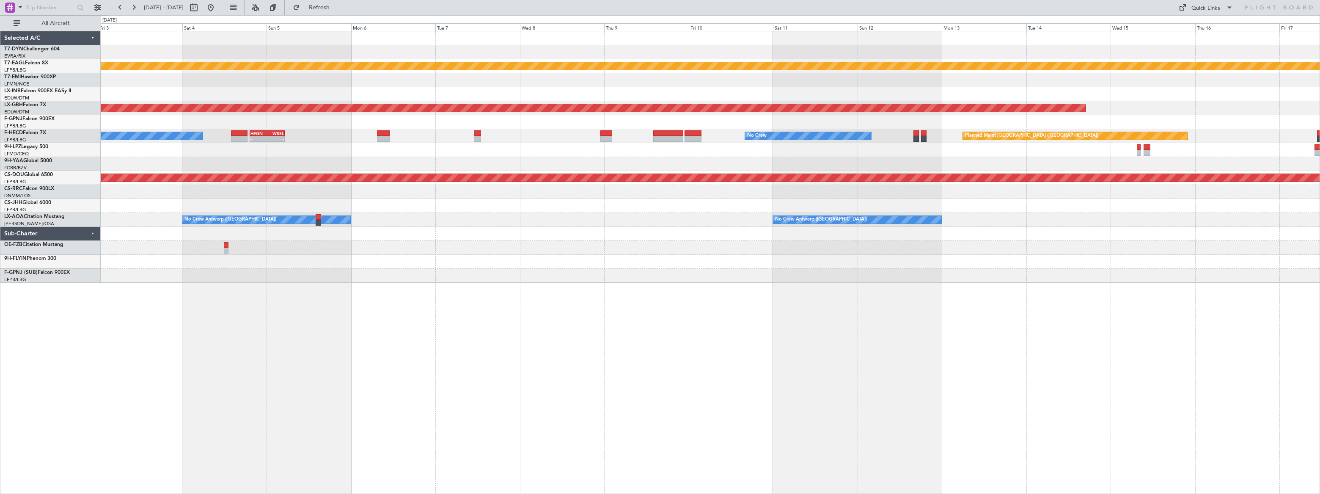
click at [511, 209] on div "- - LEZG 15:00 Z KNUQ 02:35 Z" at bounding box center [710, 206] width 1219 height 14
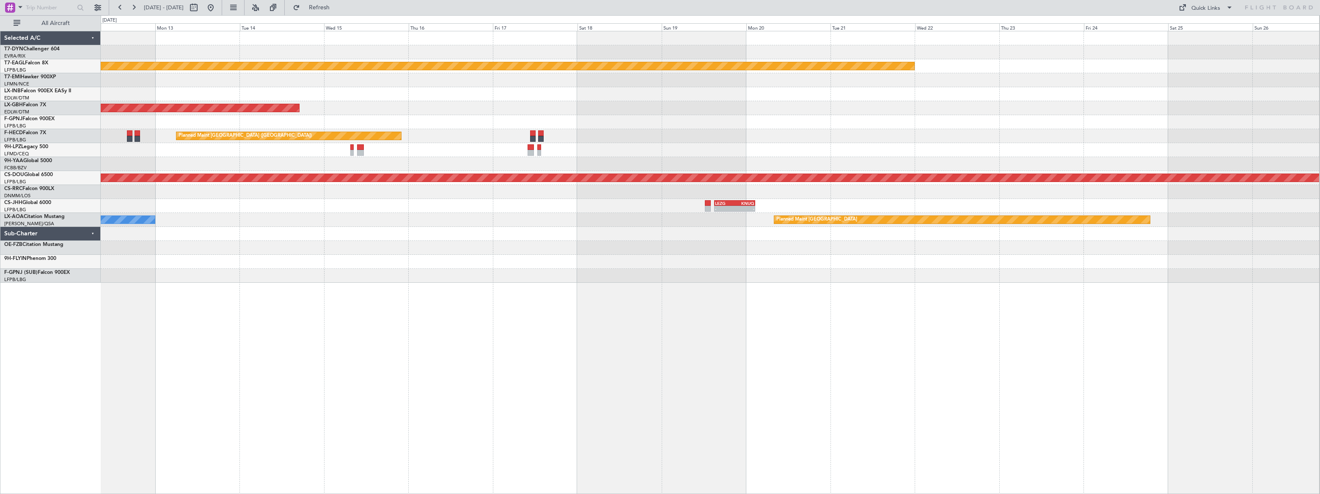
click at [348, 193] on div "Planned Maint Dubai (Al Maktoum Intl) Planned Maint Nurnberg Planned Maint [GEO…" at bounding box center [710, 156] width 1219 height 251
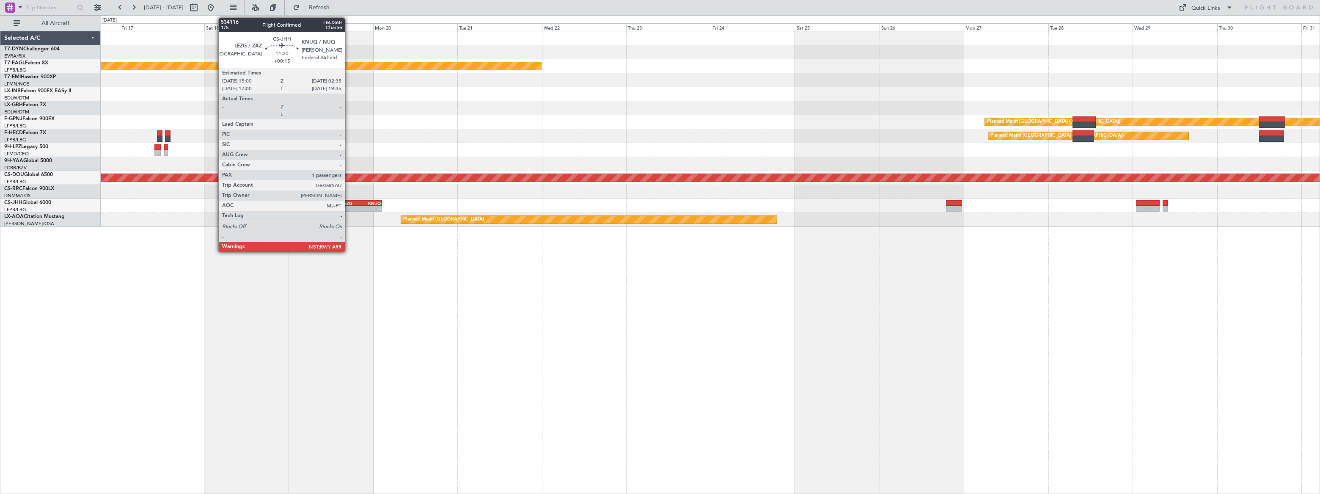
click at [349, 203] on div "LEZG" at bounding box center [351, 203] width 19 height 5
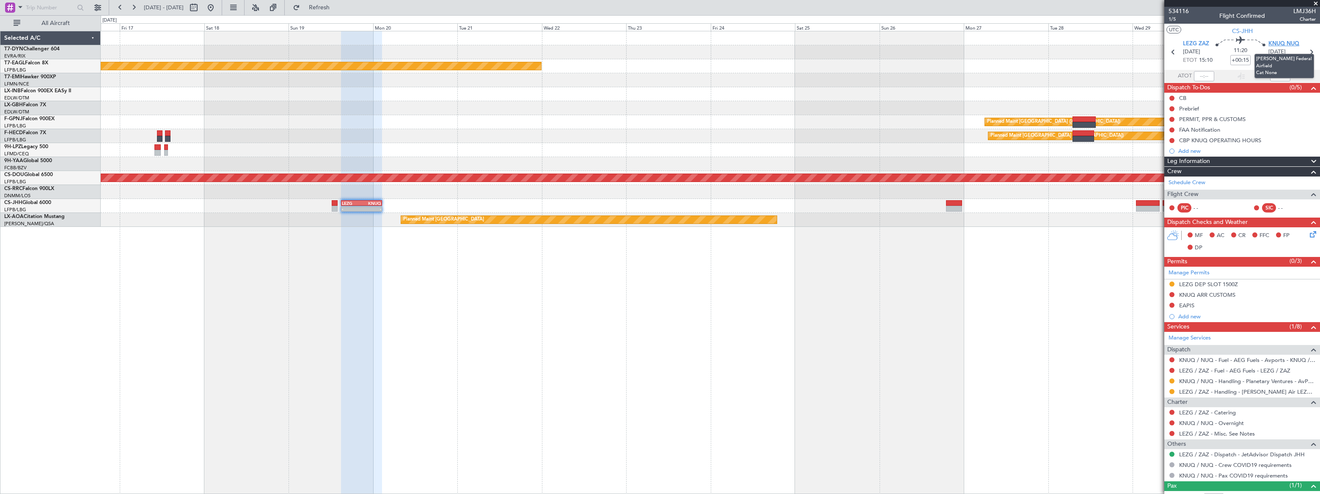
click at [1278, 44] on span "KNUQ NUQ" at bounding box center [1284, 44] width 31 height 8
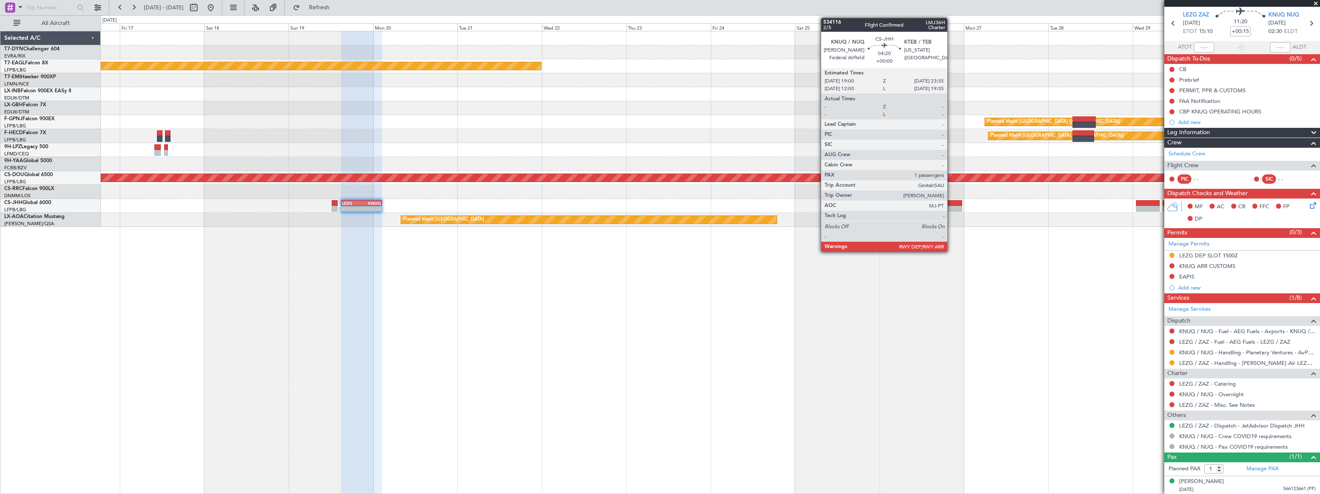
click at [951, 201] on div at bounding box center [954, 203] width 17 height 6
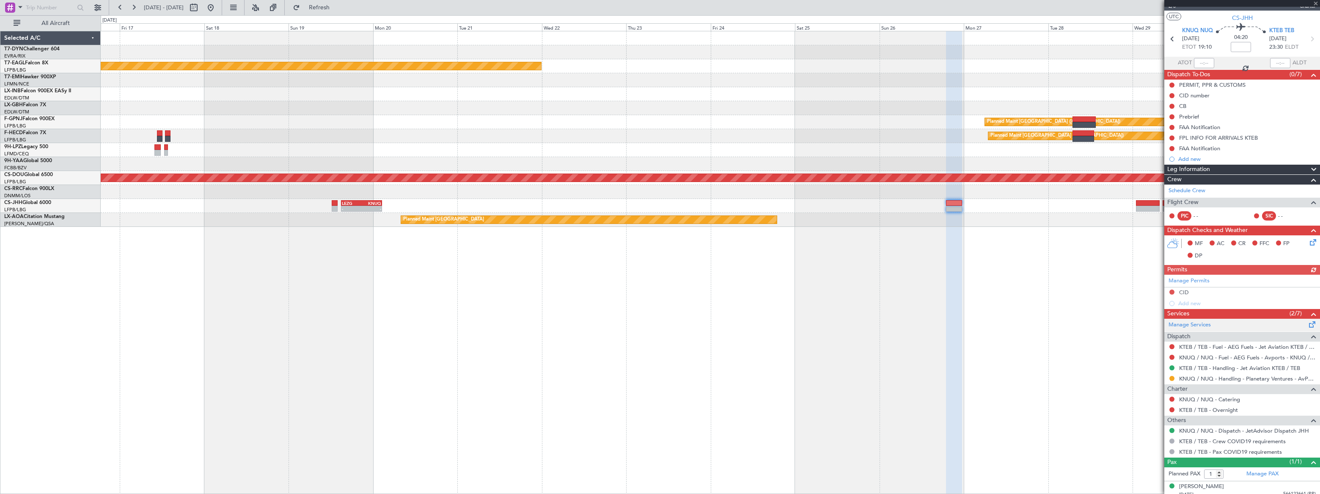
scroll to position [18, 0]
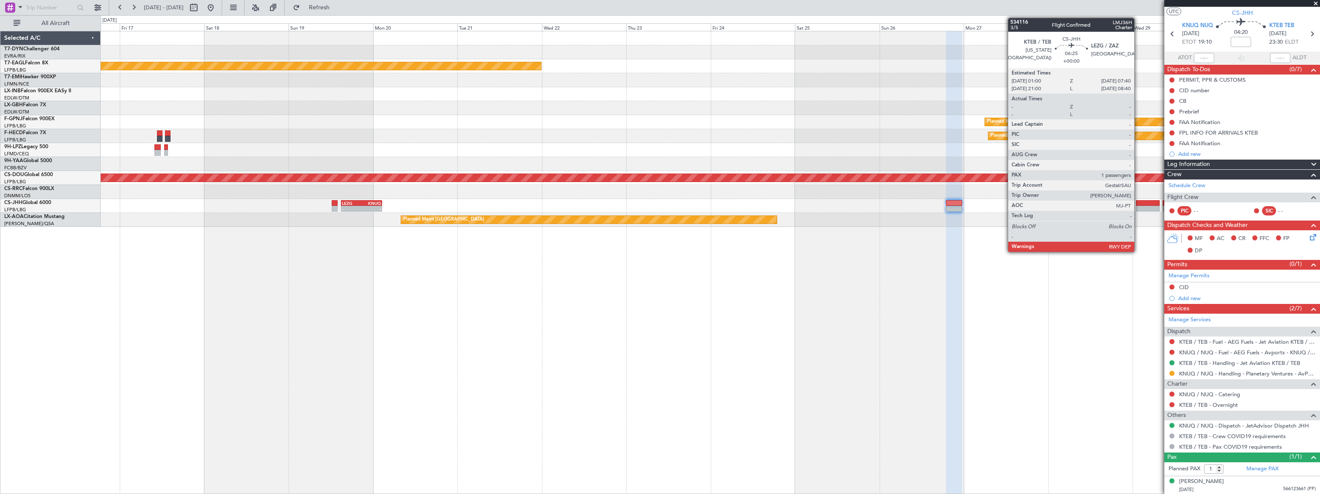
click at [1139, 206] on div at bounding box center [1148, 209] width 24 height 6
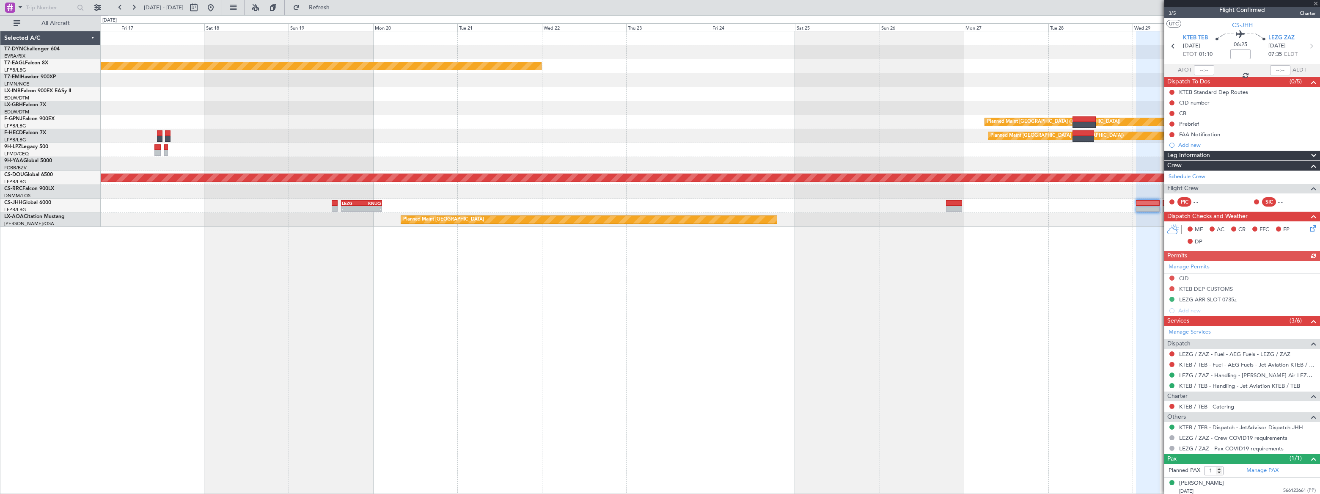
scroll to position [8, 0]
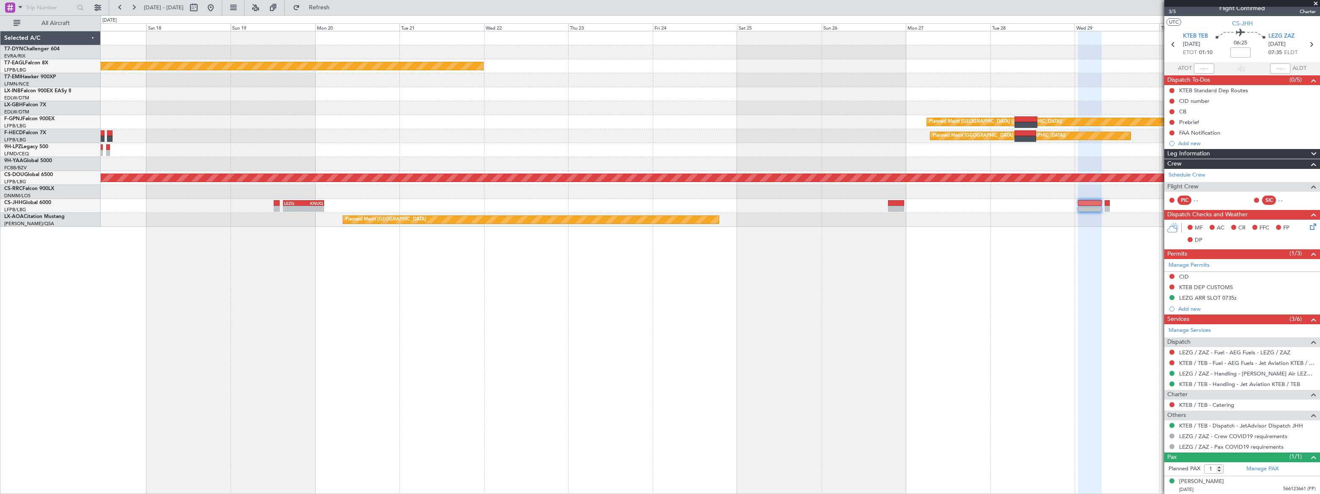
click at [971, 226] on div "Planned Maint Dubai (Al Maktoum Intl) Planned Maint Nurnberg Planned Maint Nurn…" at bounding box center [711, 262] width 1220 height 463
click at [345, 259] on div "Planned Maint Dubai (Al Maktoum Intl) Planned Maint Nurnberg Planned Maint Nurn…" at bounding box center [711, 262] width 1220 height 463
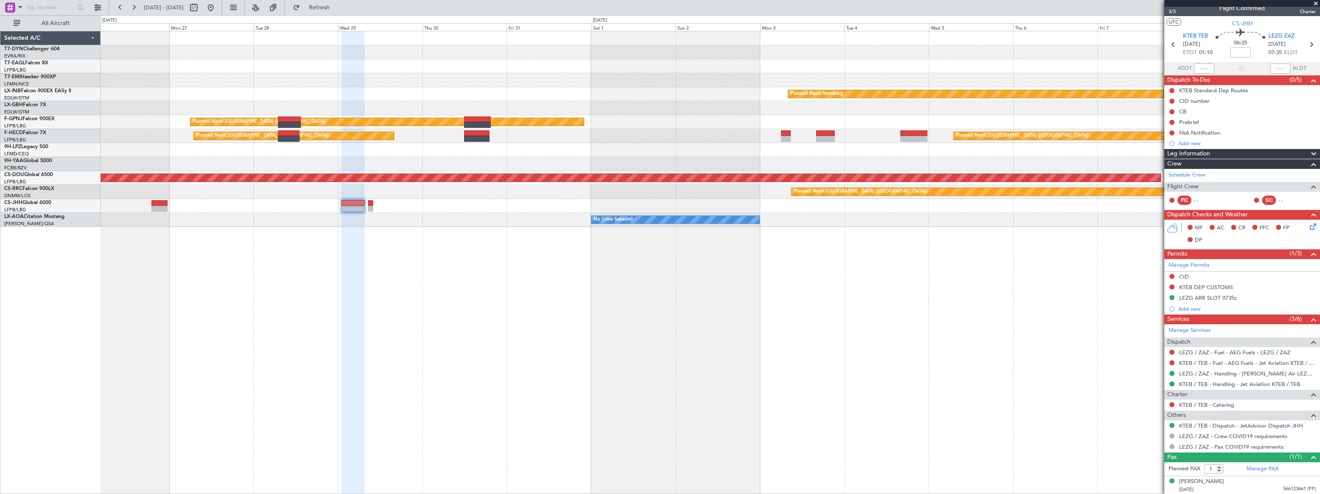
click at [247, 232] on div "Planned Maint Nurnberg Planned Maint [GEOGRAPHIC_DATA] ([GEOGRAPHIC_DATA]) Plan…" at bounding box center [710, 262] width 1219 height 463
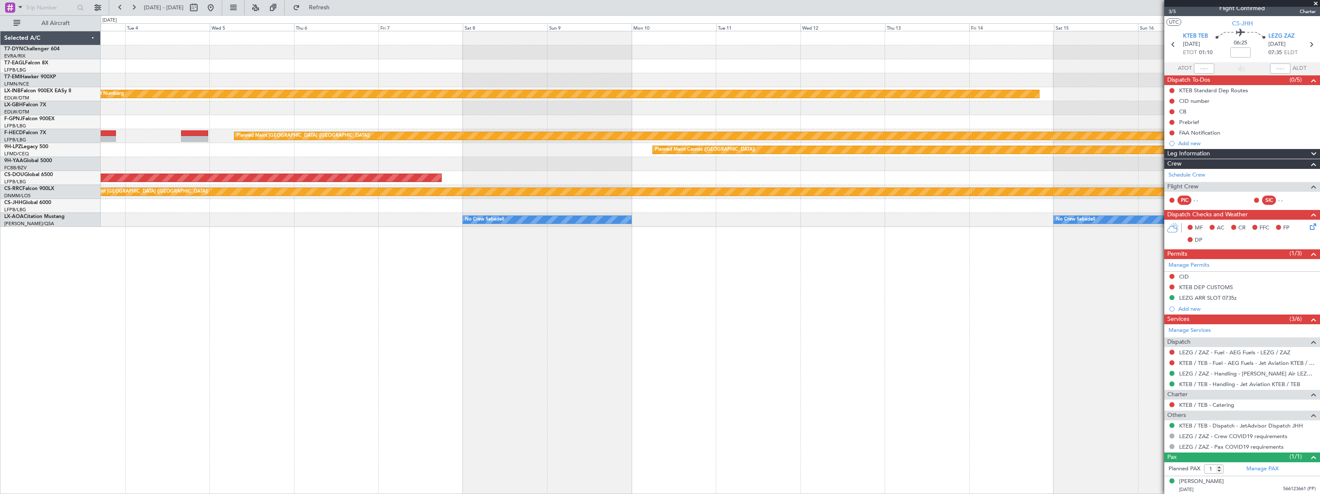
click at [660, 223] on div "Planned Maint Nurnberg Planned Maint [GEOGRAPHIC_DATA] ([GEOGRAPHIC_DATA]) Plan…" at bounding box center [710, 262] width 1219 height 463
click at [626, 146] on div "Planned Maint Cannes ([GEOGRAPHIC_DATA])" at bounding box center [710, 150] width 1219 height 14
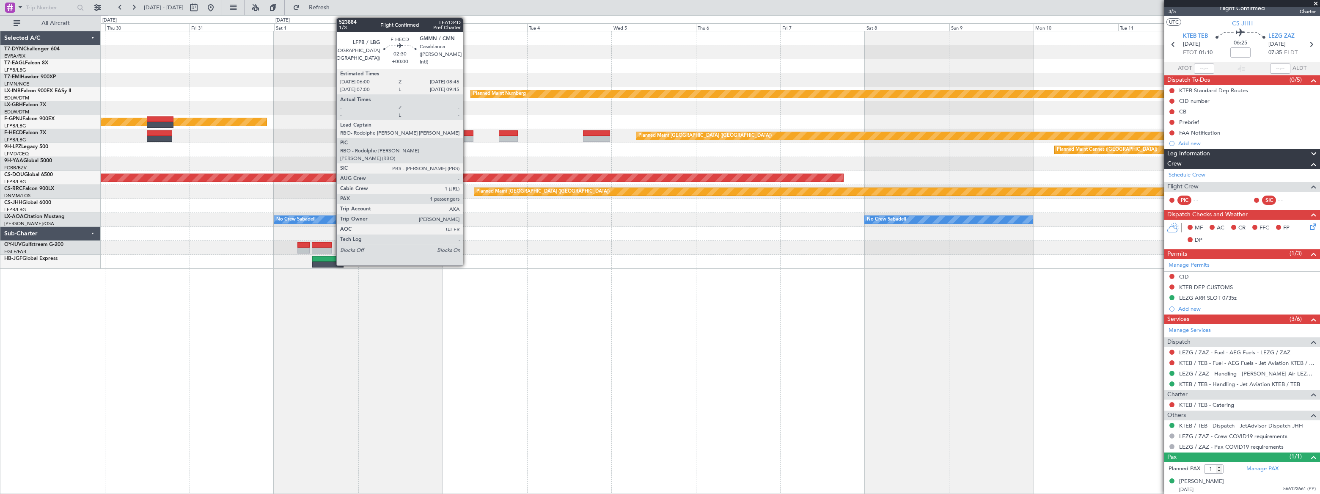
click at [467, 134] on div at bounding box center [469, 133] width 10 height 6
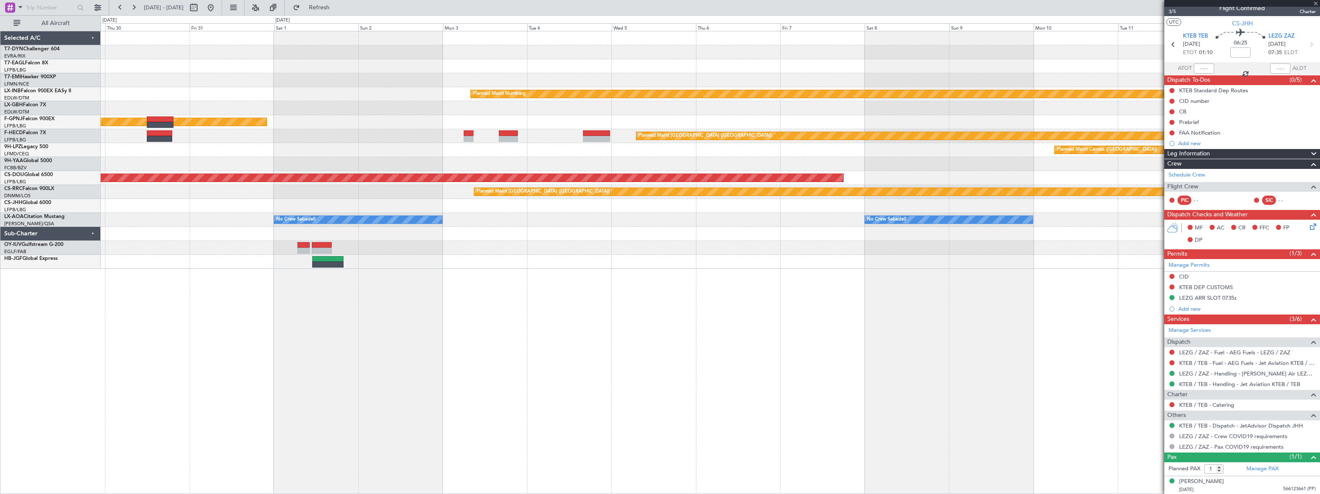
scroll to position [0, 0]
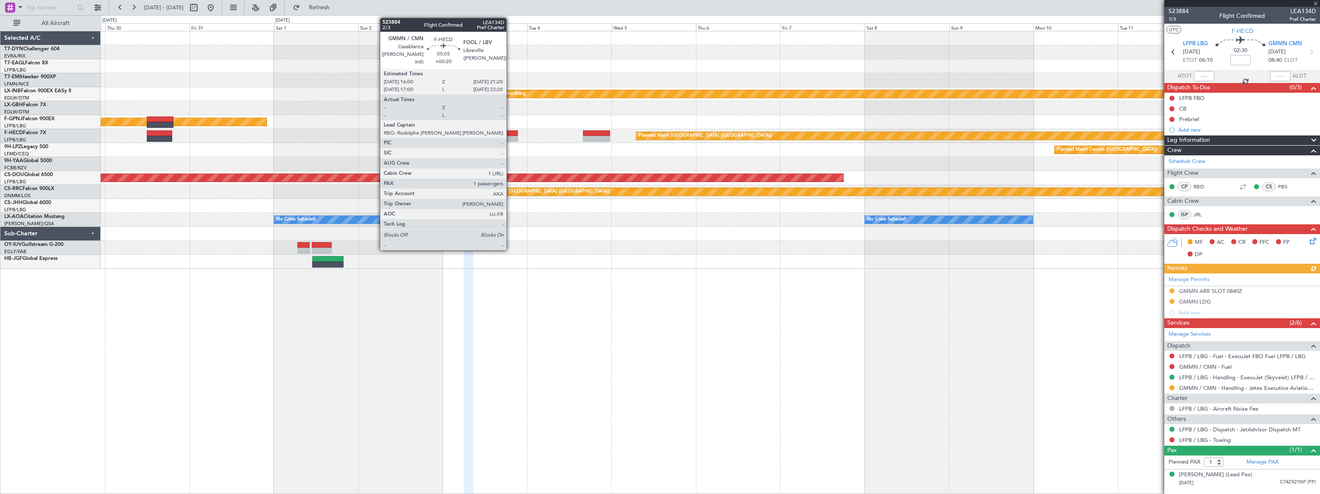
click at [510, 133] on div at bounding box center [508, 133] width 19 height 6
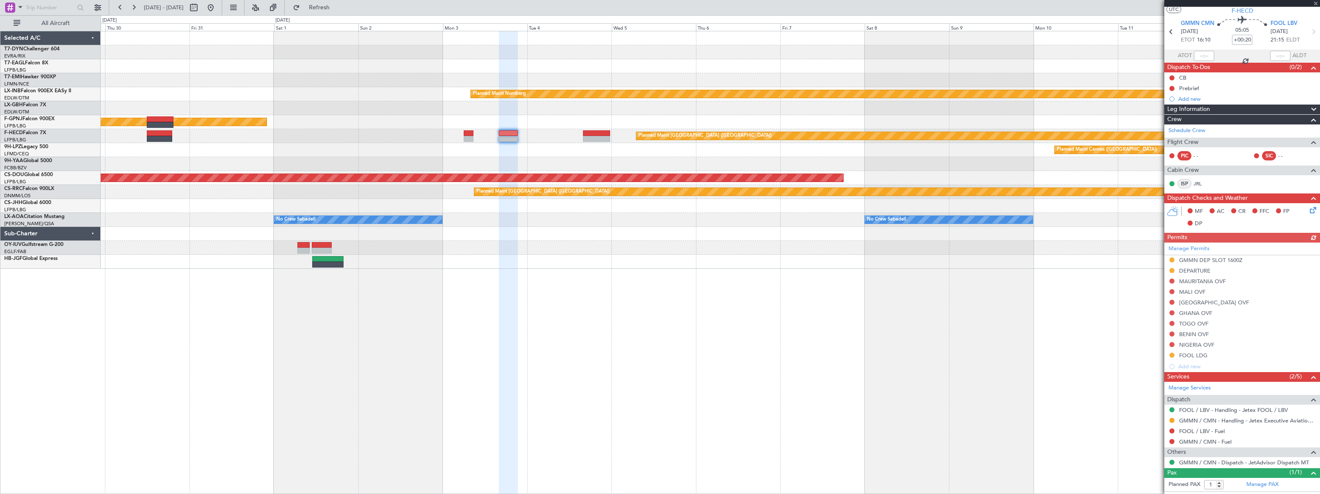
scroll to position [36, 0]
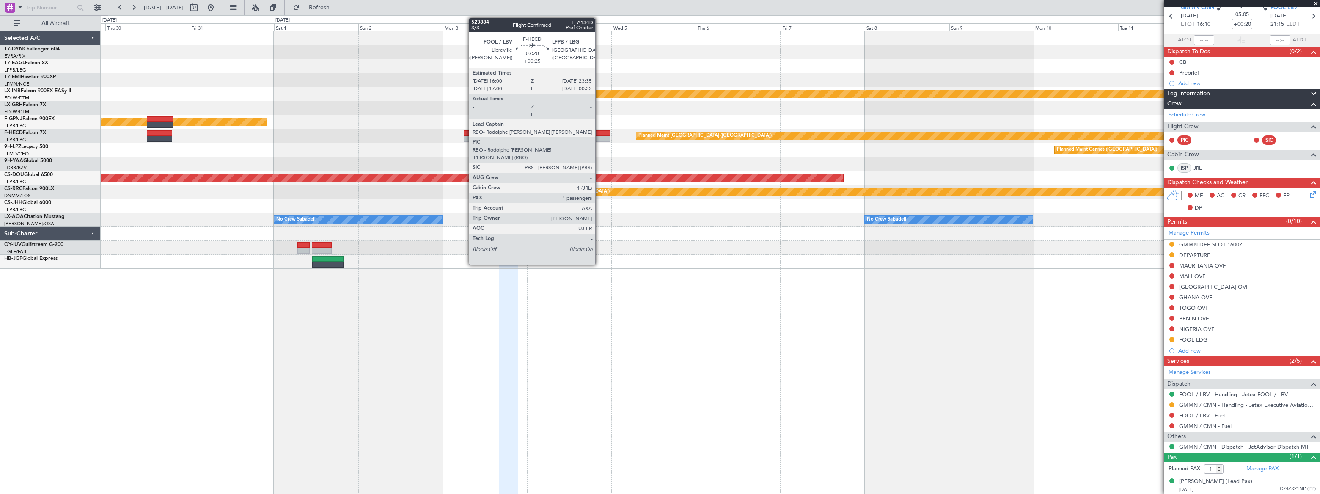
click at [597, 133] on div at bounding box center [596, 133] width 27 height 6
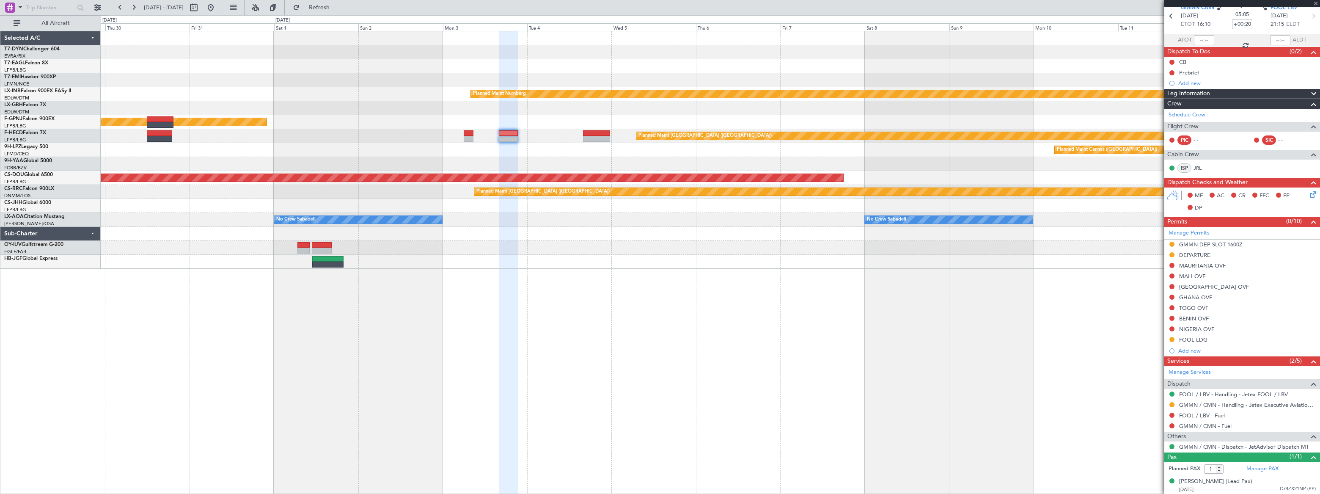
type input "+00:25"
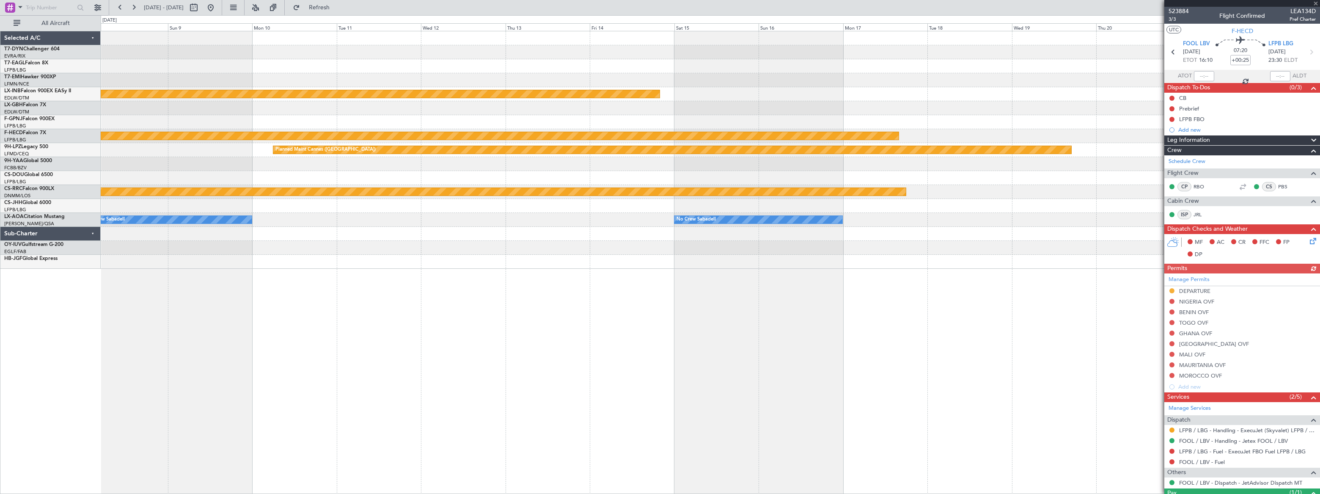
click at [224, 176] on div "Planned Maint Riga (Riga Intl) Planned Maint Nurnberg Planned Maint [GEOGRAPHIC…" at bounding box center [710, 149] width 1219 height 237
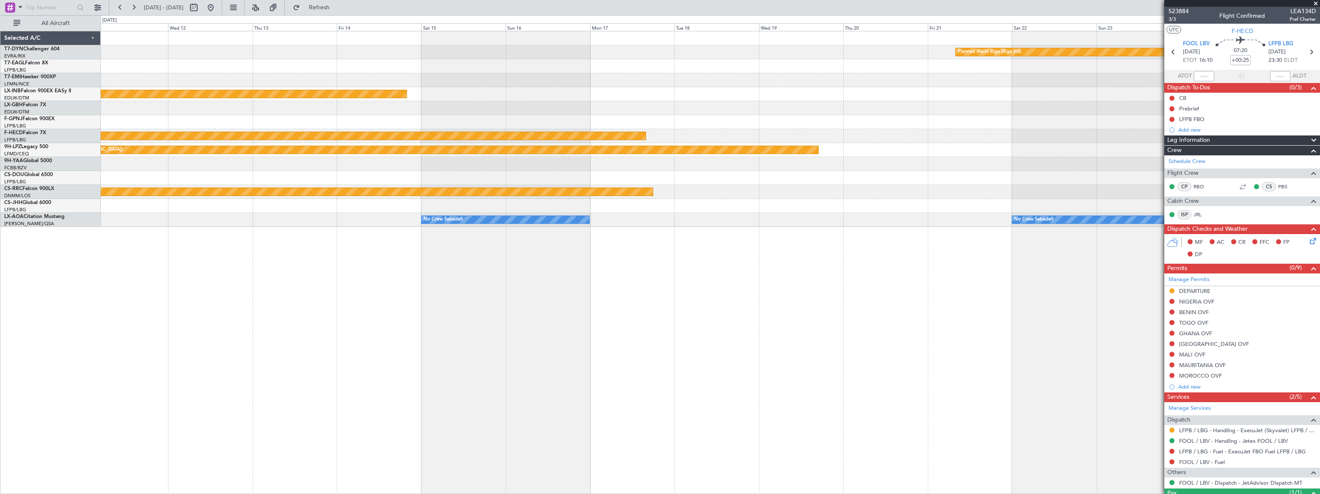
click at [445, 176] on div "Planned Maint London ([GEOGRAPHIC_DATA])" at bounding box center [710, 178] width 1219 height 14
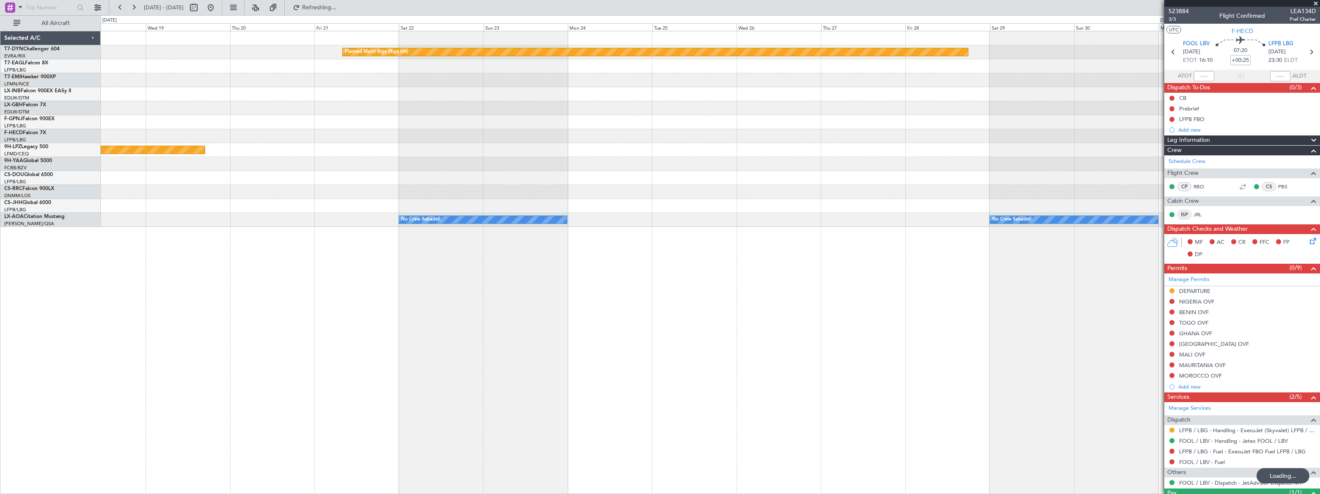
click at [436, 164] on div "Planned Maint Riga (Riga Intl) Planned Maint [GEOGRAPHIC_DATA] ([GEOGRAPHIC_DAT…" at bounding box center [710, 128] width 1219 height 195
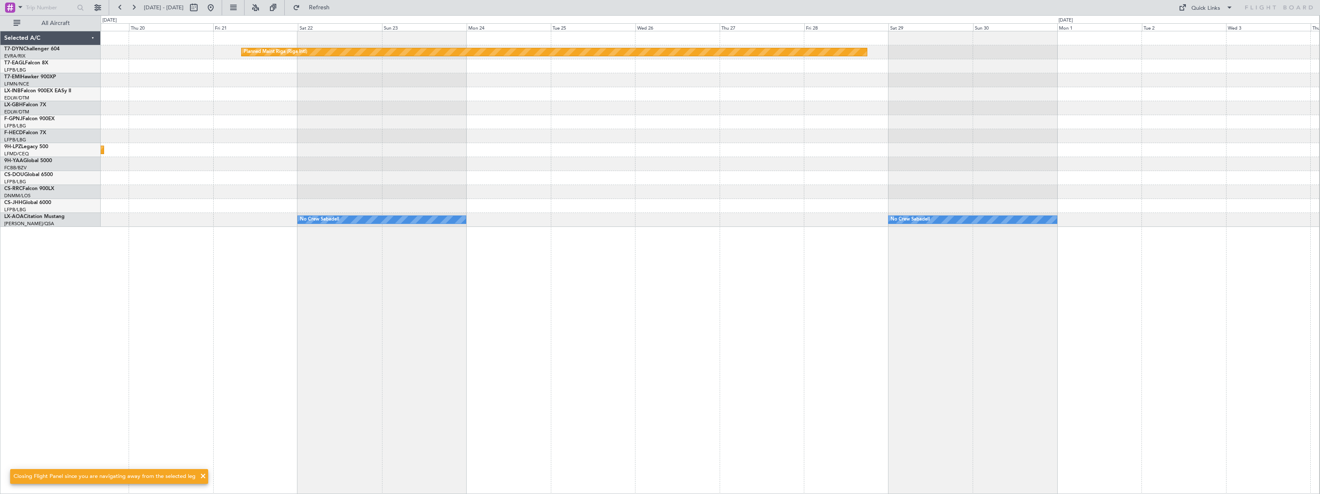
click at [219, 166] on div at bounding box center [710, 164] width 1219 height 14
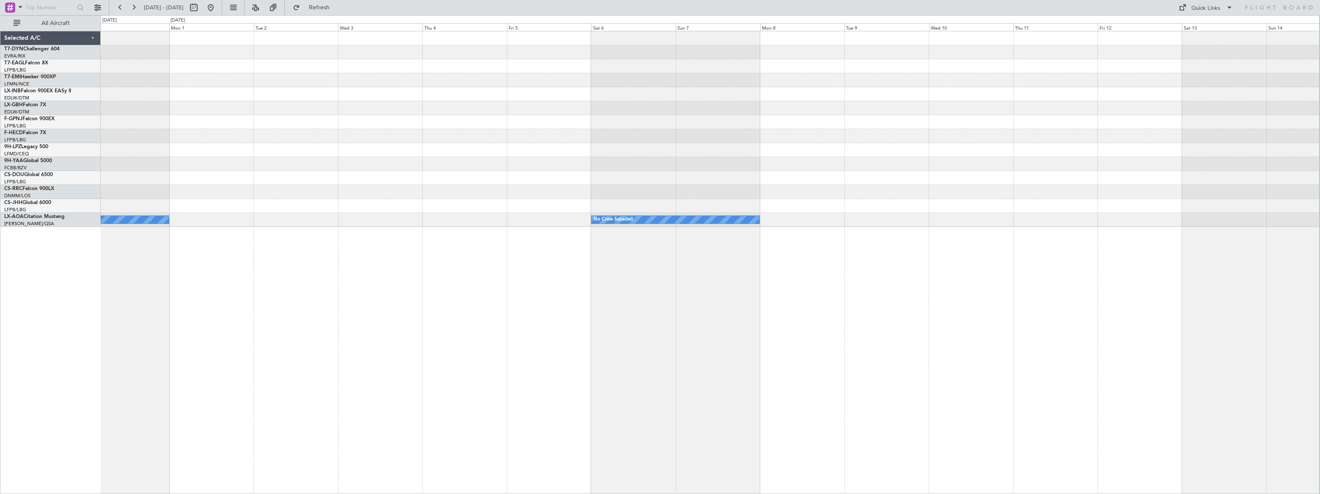
click at [310, 144] on div "Planned Maint Riga (Riga Intl) No Crew Sabadell No Crew Sabadell" at bounding box center [710, 128] width 1219 height 195
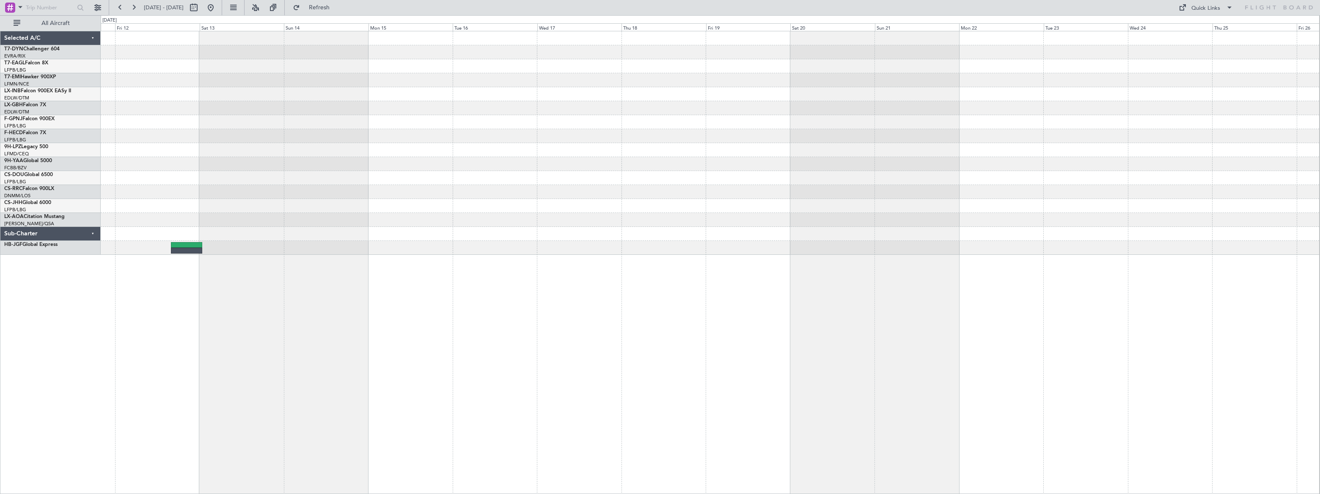
click at [118, 138] on div at bounding box center [710, 142] width 1219 height 223
click at [228, 137] on div at bounding box center [710, 142] width 1219 height 223
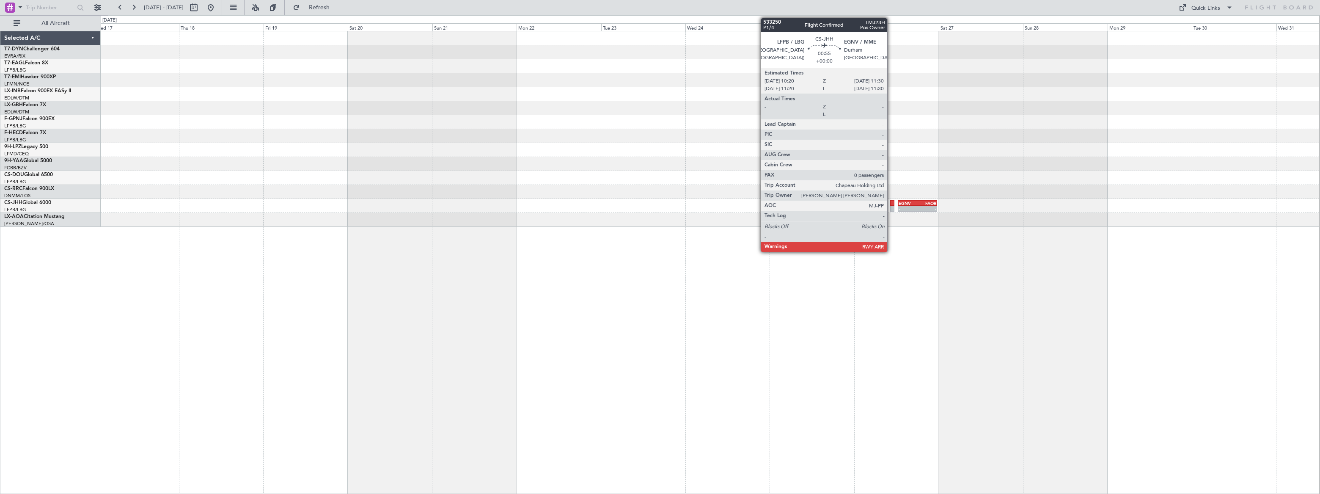
click at [893, 203] on div at bounding box center [892, 203] width 4 height 6
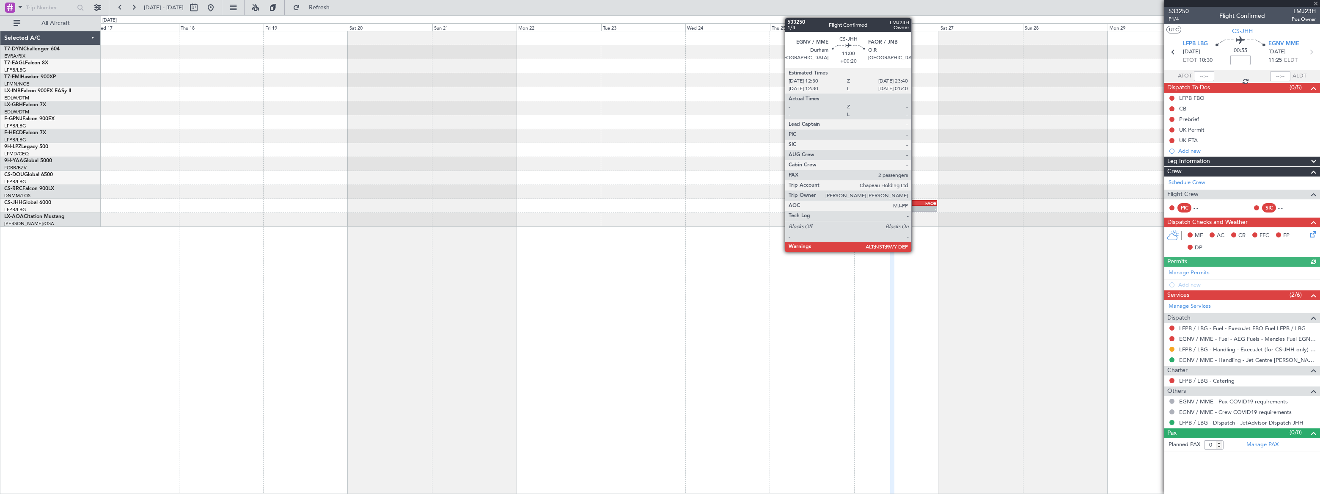
click at [915, 203] on div "EGNV" at bounding box center [908, 203] width 19 height 5
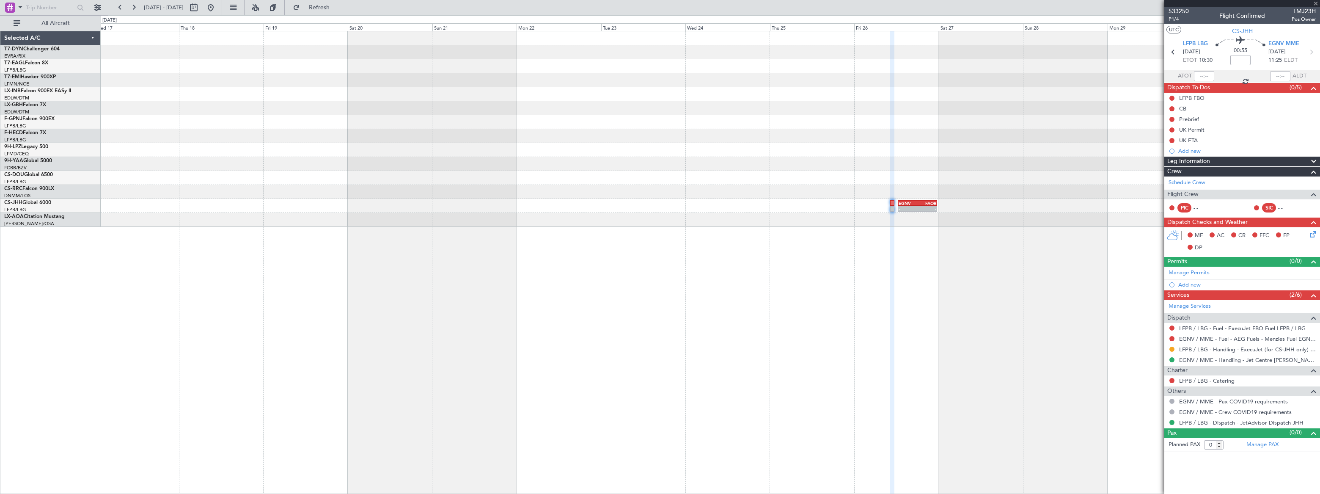
type input "+00:20"
type input "2"
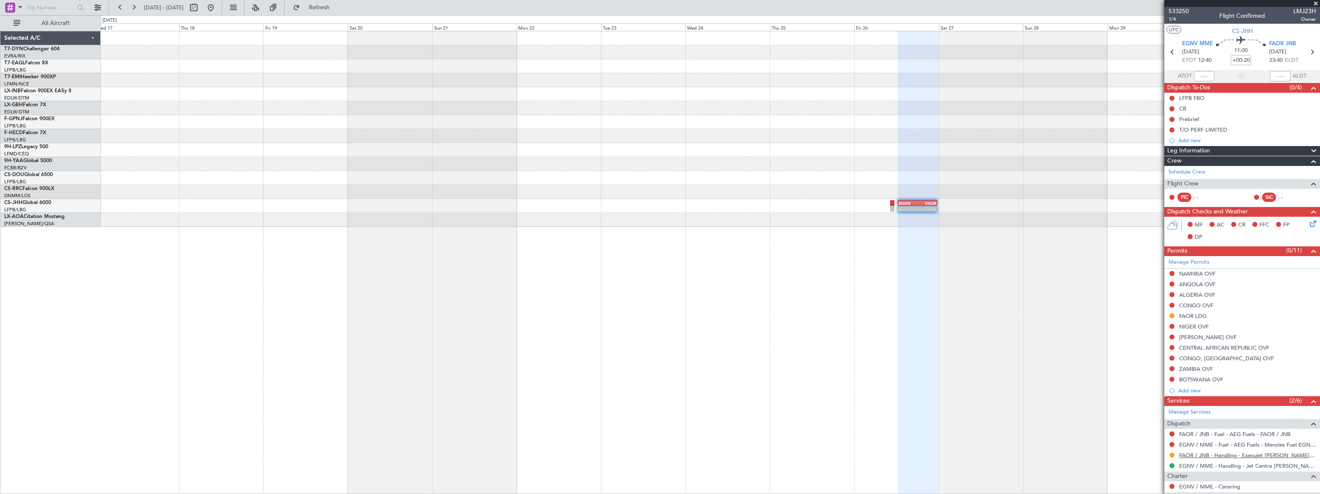
scroll to position [101, 0]
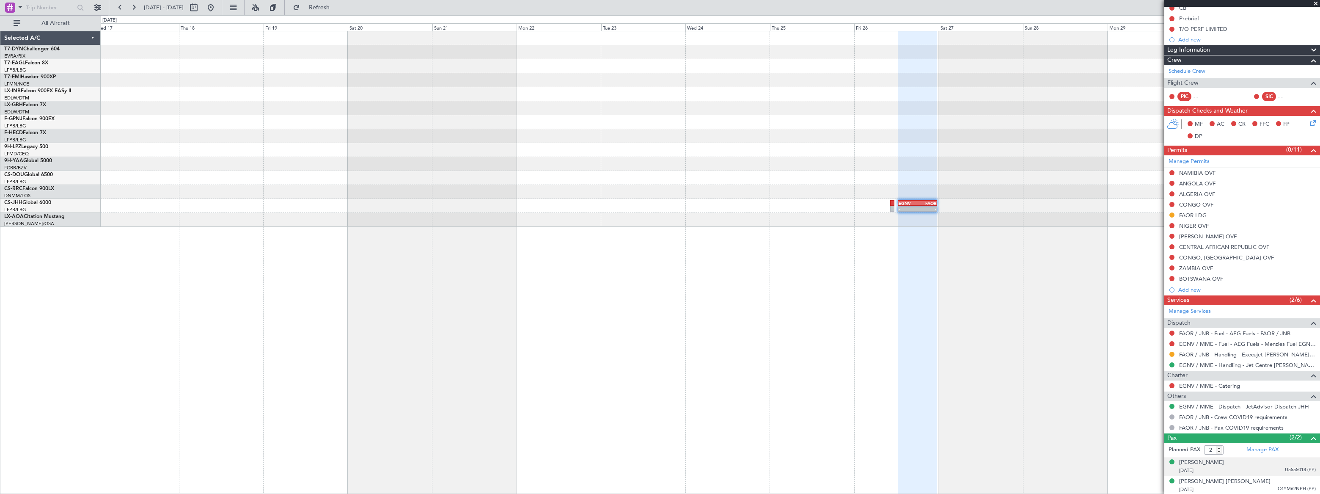
click at [1277, 470] on div "[DATE] U5555018 (PP)" at bounding box center [1247, 470] width 137 height 8
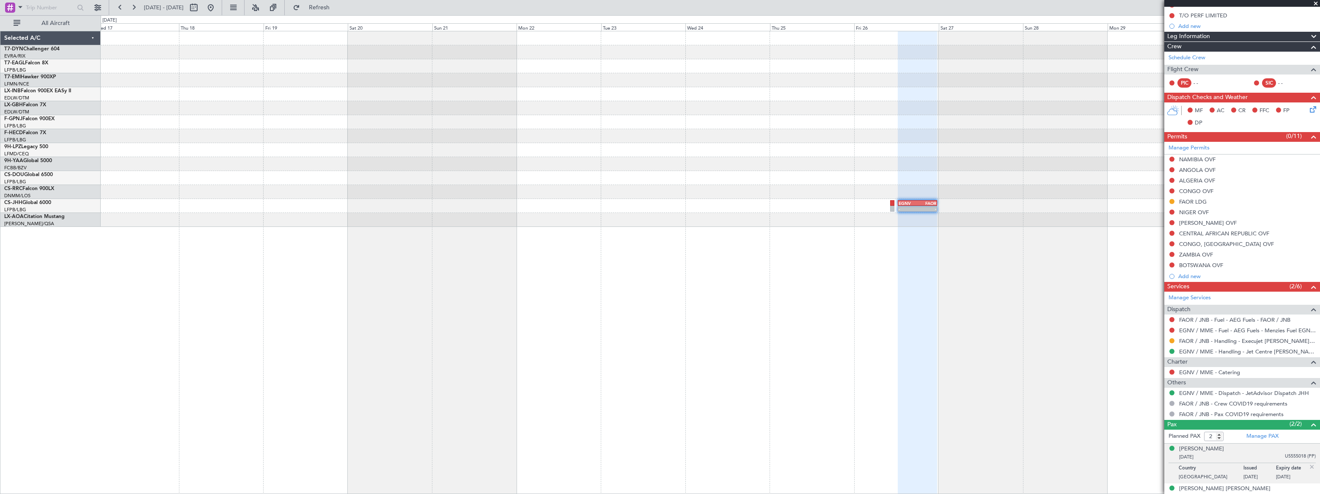
scroll to position [121, 0]
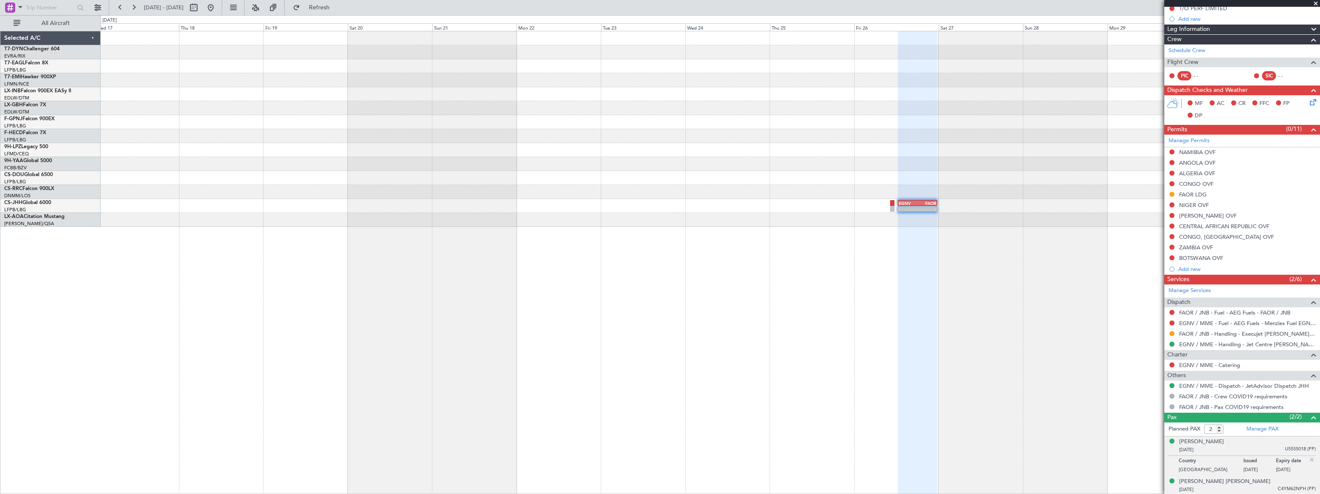
click at [1278, 488] on span "C4YM62NPH (PP)" at bounding box center [1297, 488] width 38 height 7
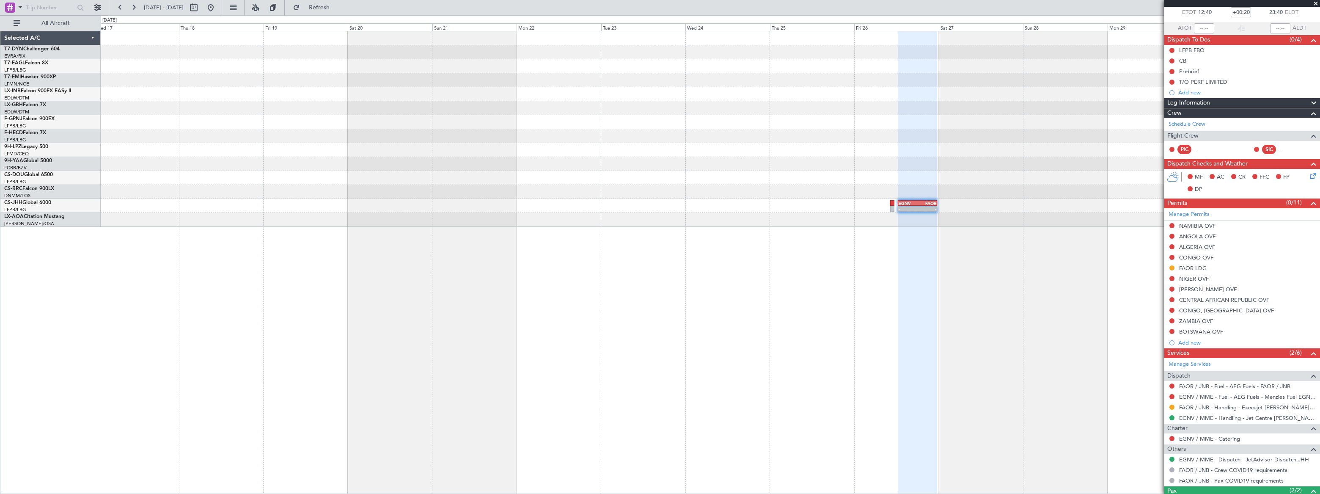
scroll to position [0, 0]
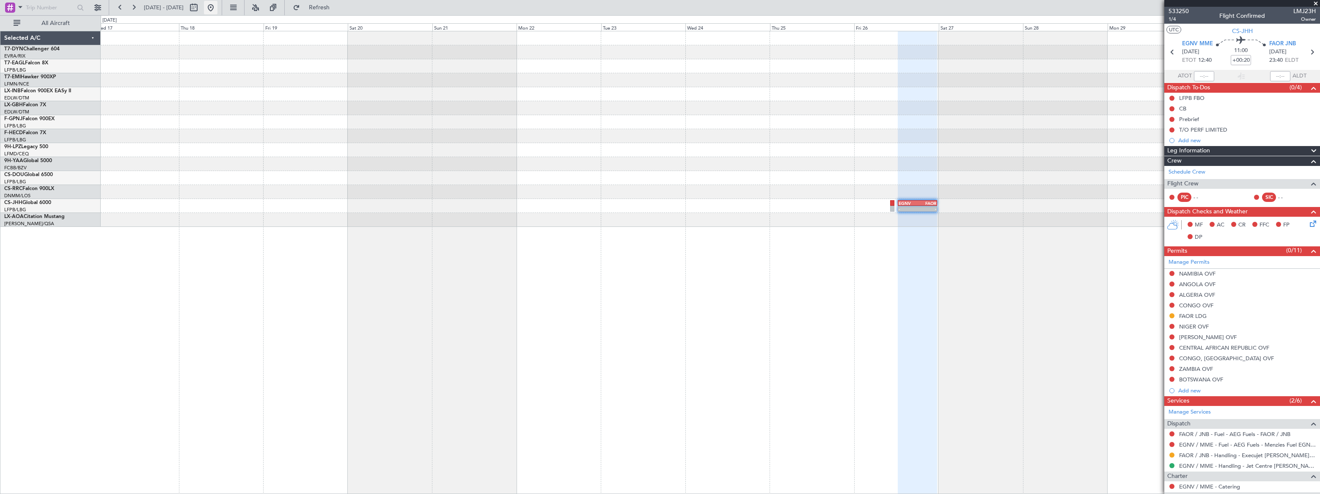
click at [218, 8] on button at bounding box center [211, 8] width 14 height 14
